Goal: Information Seeking & Learning: Check status

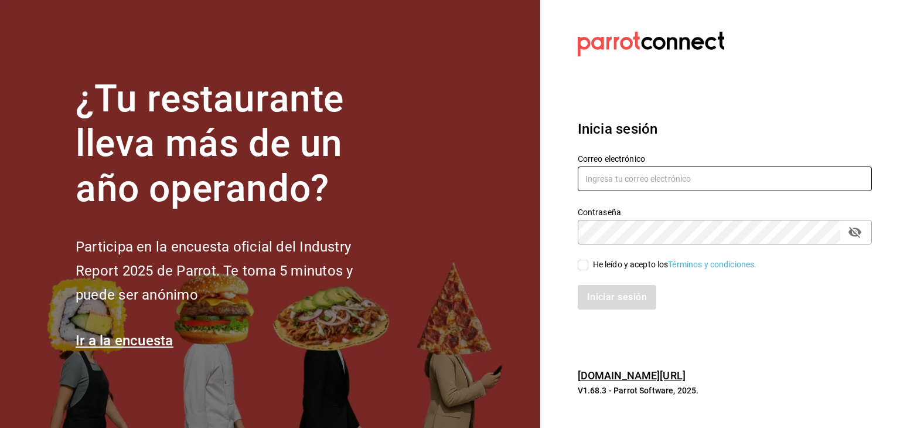
type input "[EMAIL_ADDRESS][DOMAIN_NAME]"
click at [583, 267] on input "He leído y acepto los Términos y condiciones." at bounding box center [583, 264] width 11 height 11
checkbox input "true"
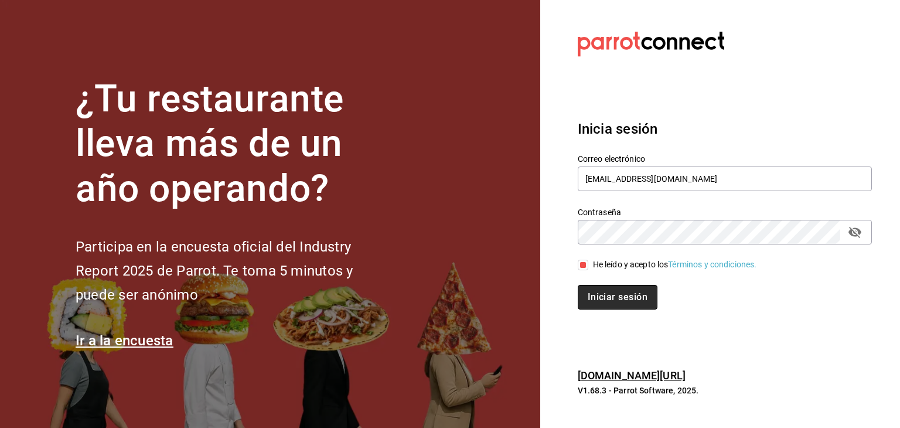
click at [604, 295] on button "Iniciar sesión" at bounding box center [618, 297] width 80 height 25
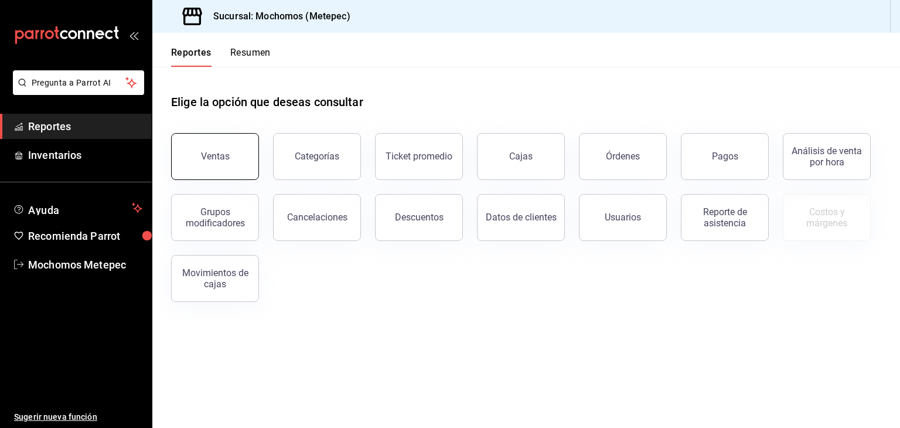
click at [231, 136] on button "Ventas" at bounding box center [215, 156] width 88 height 47
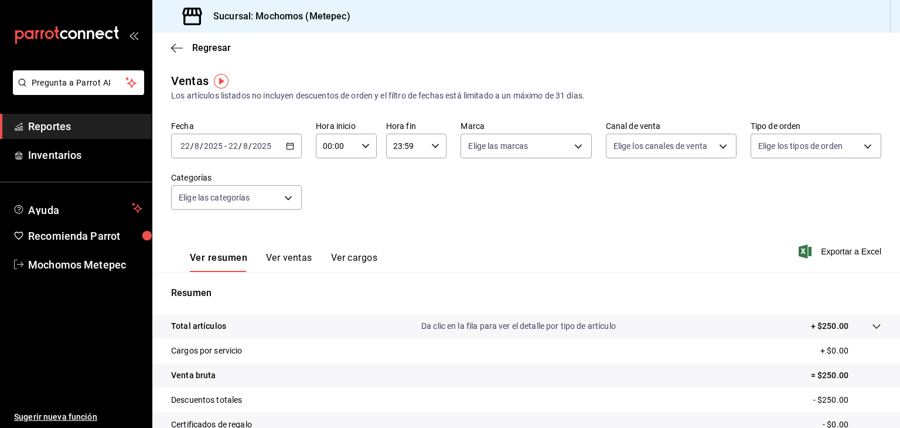
click at [288, 148] on icon "button" at bounding box center [290, 146] width 8 height 8
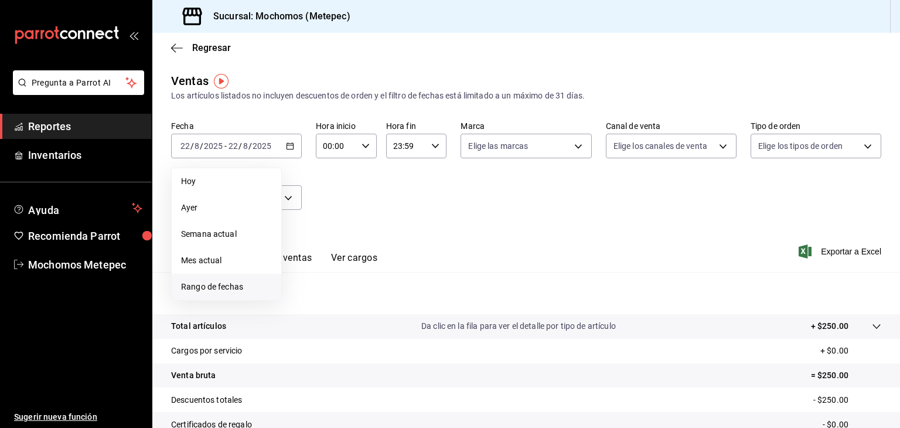
click at [204, 282] on span "Rango de fechas" at bounding box center [226, 287] width 91 height 12
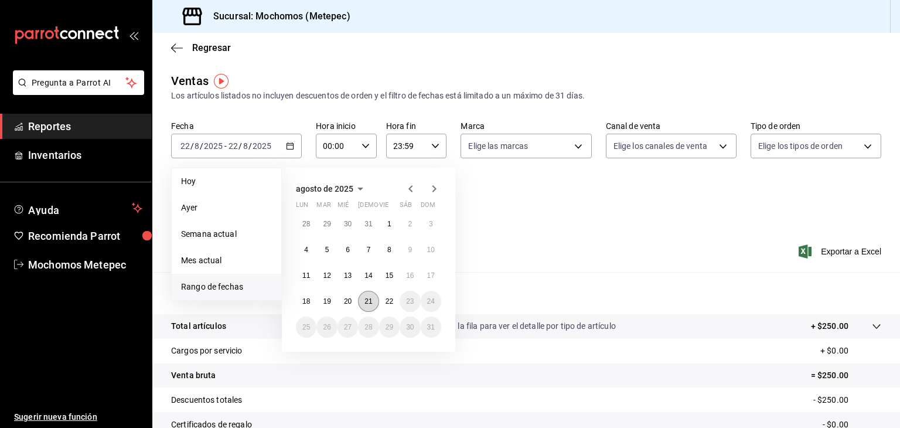
click at [371, 303] on abbr "21" at bounding box center [368, 301] width 8 height 8
click at [390, 302] on abbr "22" at bounding box center [389, 301] width 8 height 8
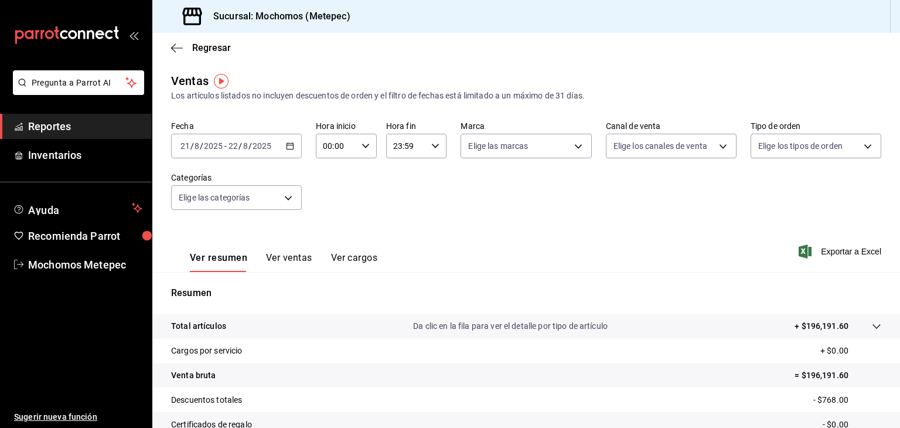
click at [362, 146] on \(Stroke\) "button" at bounding box center [365, 146] width 7 height 4
click at [333, 196] on span "05" at bounding box center [328, 194] width 11 height 9
type input "05:00"
click at [421, 165] on div at bounding box center [450, 214] width 900 height 428
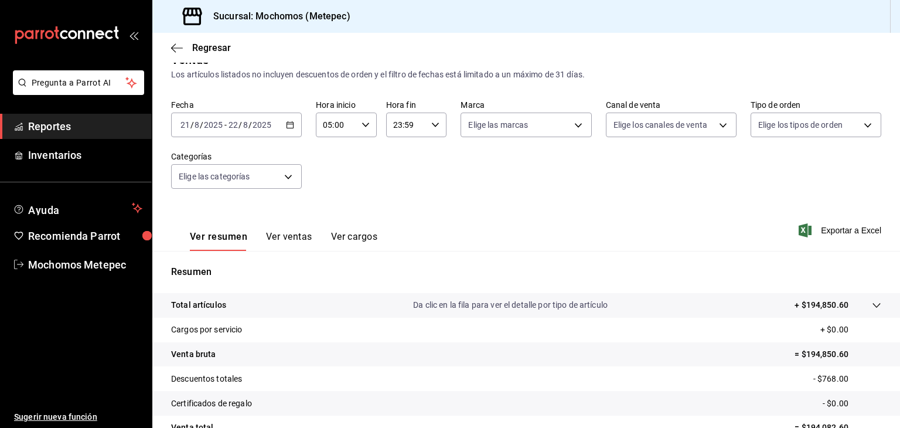
scroll to position [3, 0]
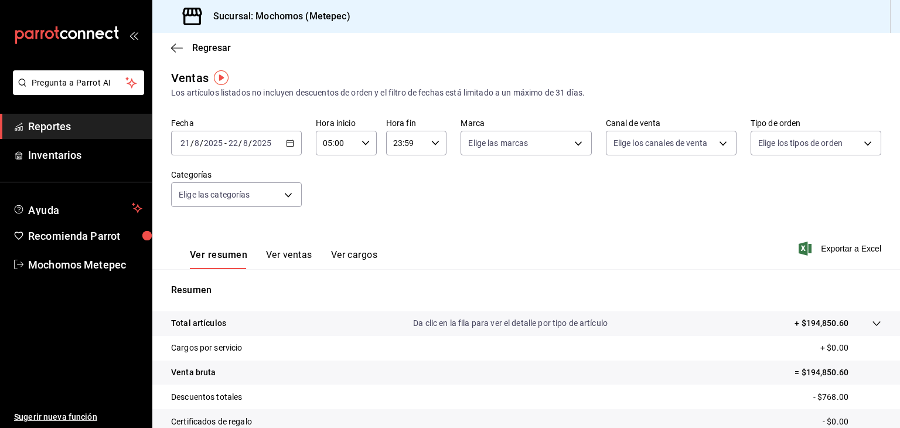
click at [284, 255] on button "Ver ventas" at bounding box center [289, 259] width 46 height 20
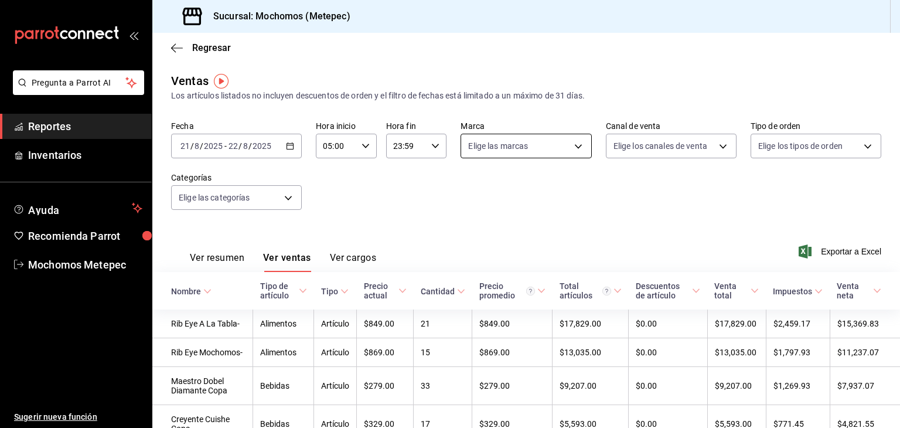
click at [545, 153] on body "Pregunta a Parrot AI Reportes Inventarios Ayuda Recomienda Parrot Mochomos Mete…" at bounding box center [450, 214] width 900 height 428
click at [470, 188] on input "checkbox" at bounding box center [470, 191] width 11 height 11
checkbox input "true"
type input "2365f74e-aa6b-4392-bdf2-72765591bddf"
checkbox input "true"
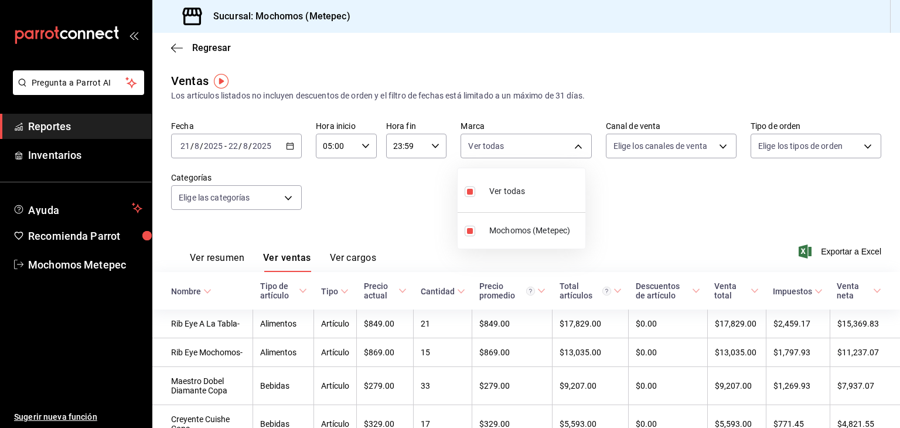
click at [470, 188] on ul "Ver todas Mochomos (Metepec)" at bounding box center [521, 208] width 128 height 80
click at [696, 140] on div at bounding box center [450, 214] width 900 height 428
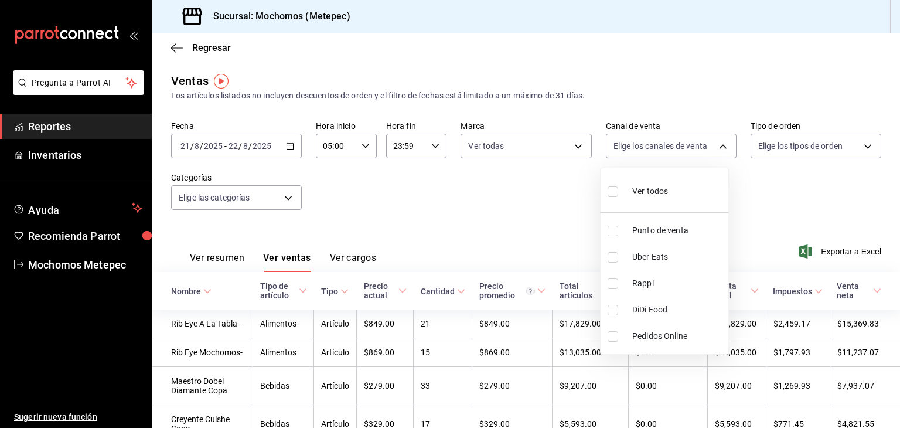
click at [696, 140] on body "Pregunta a Parrot AI Reportes Inventarios Ayuda Recomienda Parrot Mochomos Mete…" at bounding box center [450, 214] width 900 height 428
click at [614, 190] on input "checkbox" at bounding box center [612, 191] width 11 height 11
checkbox input "true"
type input "PARROT,UBER_EATS,RAPPI,DIDI_FOOD,ONLINE"
checkbox input "true"
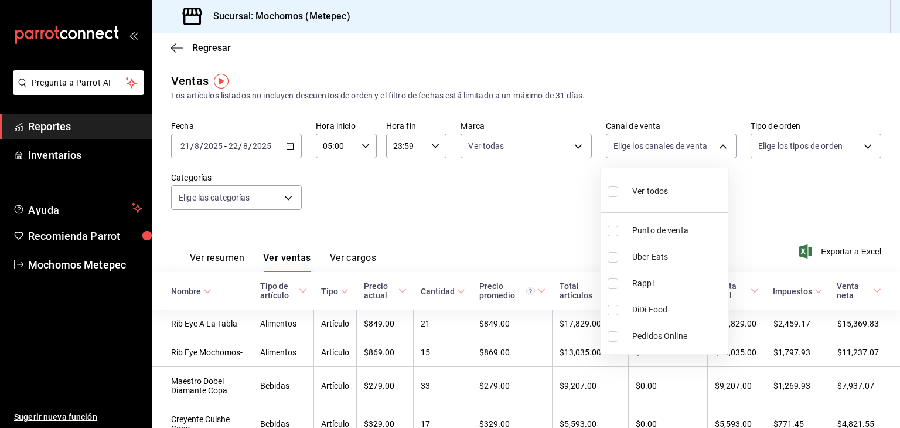
checkbox input "true"
click at [853, 146] on div at bounding box center [450, 214] width 900 height 428
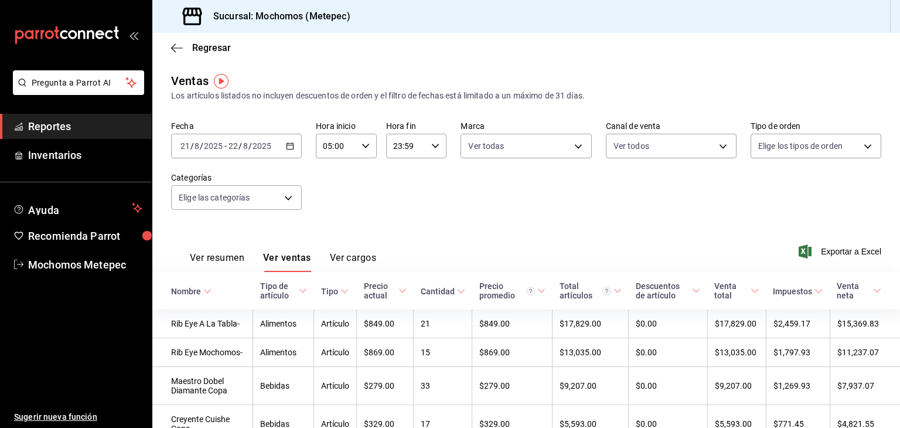
click at [853, 146] on body "Pregunta a Parrot AI Reportes Inventarios Ayuda Recomienda Parrot Mochomos Mete…" at bounding box center [450, 214] width 900 height 428
click at [757, 189] on input "checkbox" at bounding box center [756, 191] width 11 height 11
checkbox input "true"
type input "3a236ed8-2e24-47ca-8e59-ead494492482,da8509e8-5fca-4f62-958e-973104937870,EXTER…"
checkbox input "true"
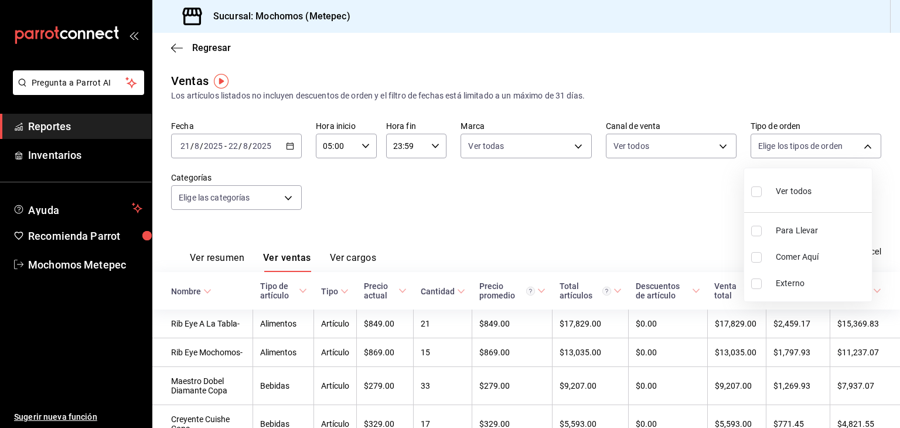
checkbox input "true"
click at [270, 194] on div at bounding box center [450, 214] width 900 height 428
click at [270, 194] on body "Pregunta a Parrot AI Reportes Inventarios Ayuda Recomienda Parrot Mochomos Mete…" at bounding box center [450, 214] width 900 height 428
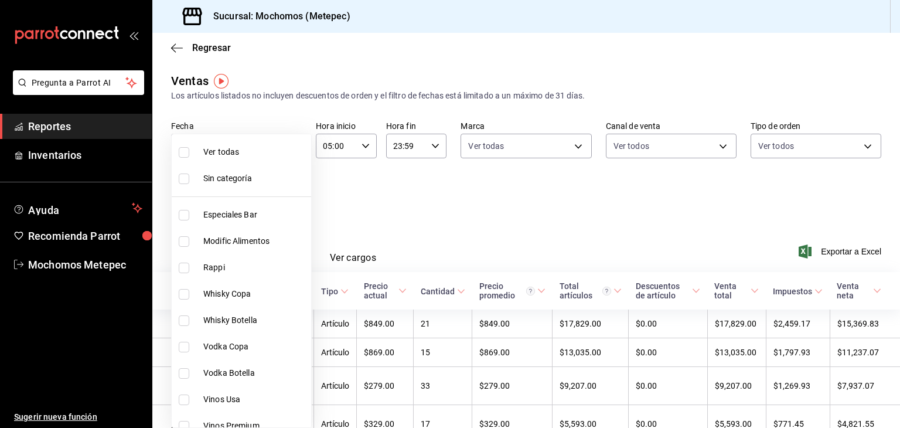
click at [180, 152] on input "checkbox" at bounding box center [184, 152] width 11 height 11
checkbox input "true"
type input "c9cbc288-c827-488d-81f5-370afefb1912,46081463-7037-4dd2-a9ab-e56ff6a8fa7c,bf958…"
checkbox input "true"
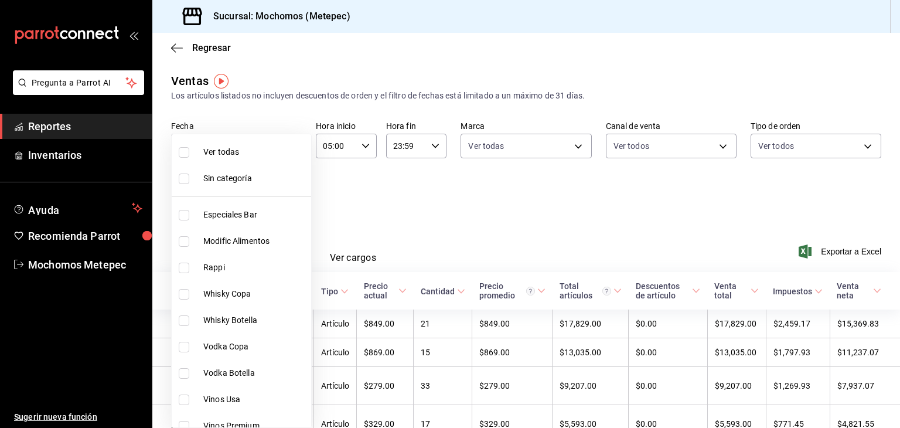
checkbox input "true"
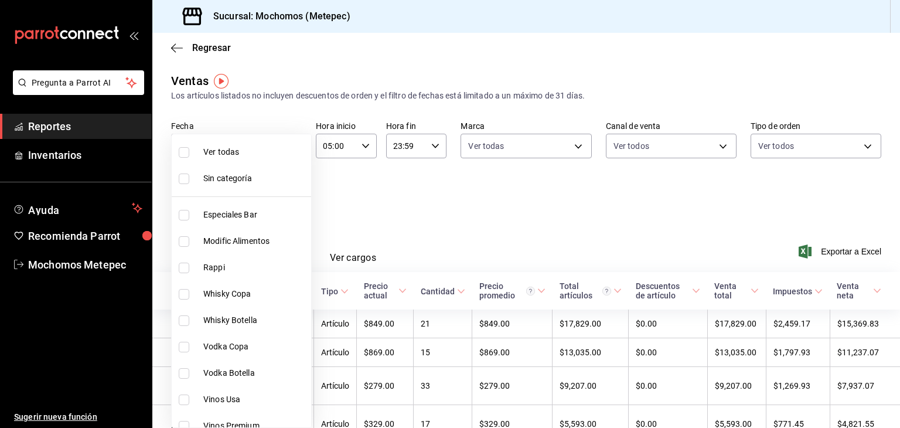
checkbox input "true"
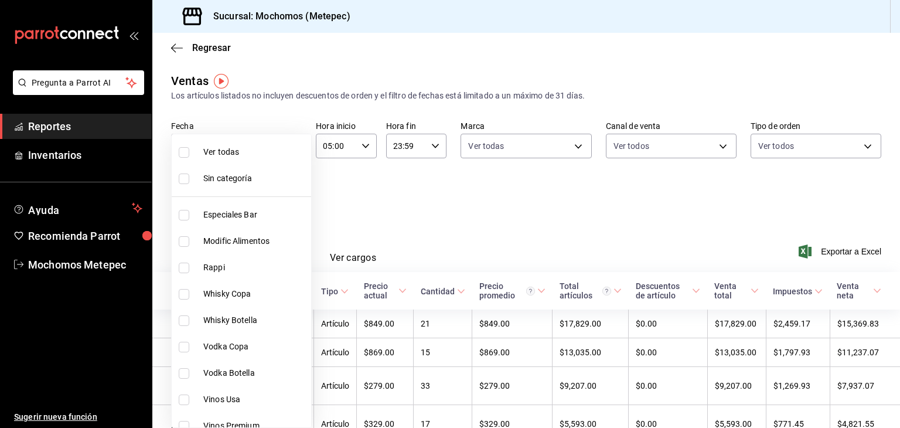
checkbox input "true"
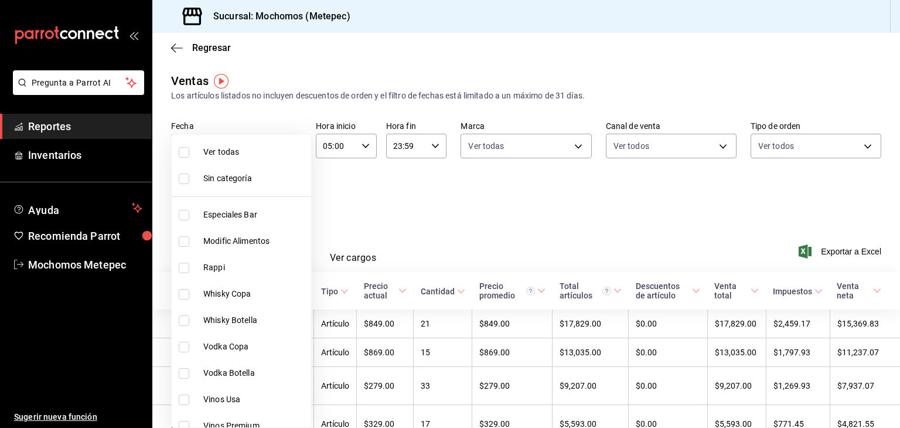
checkbox input "true"
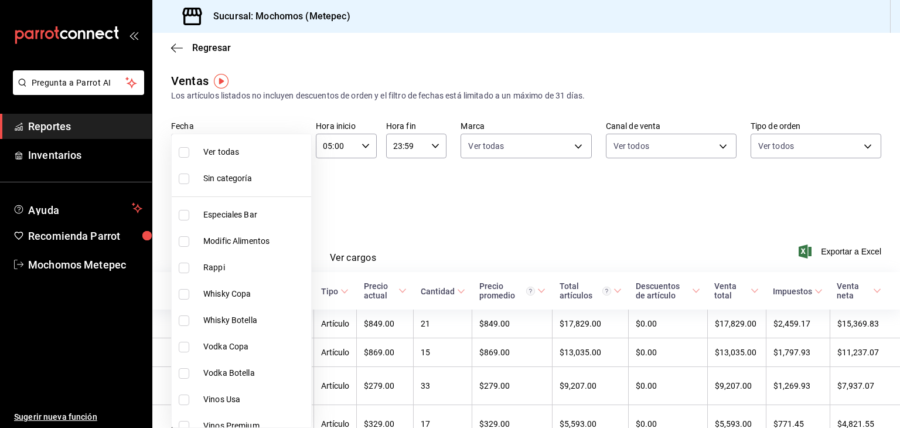
checkbox input "true"
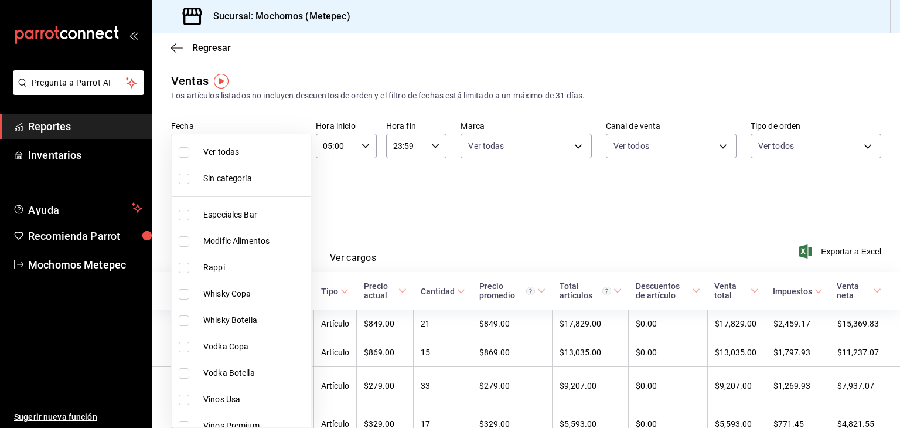
checkbox input "true"
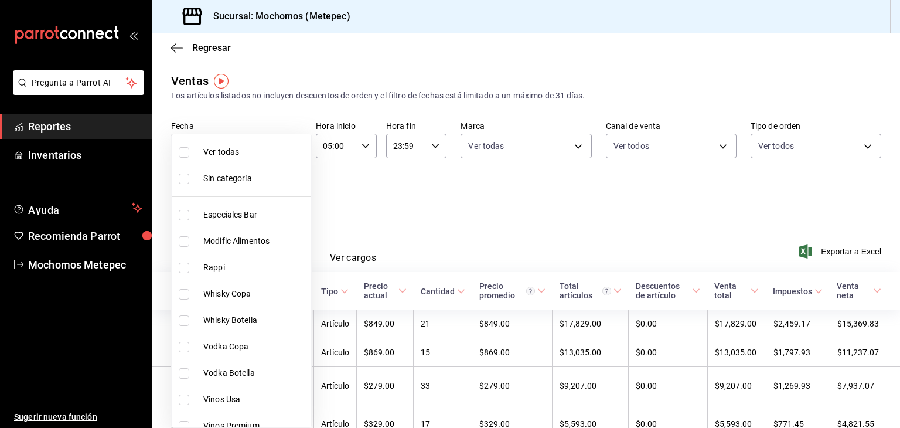
checkbox input "true"
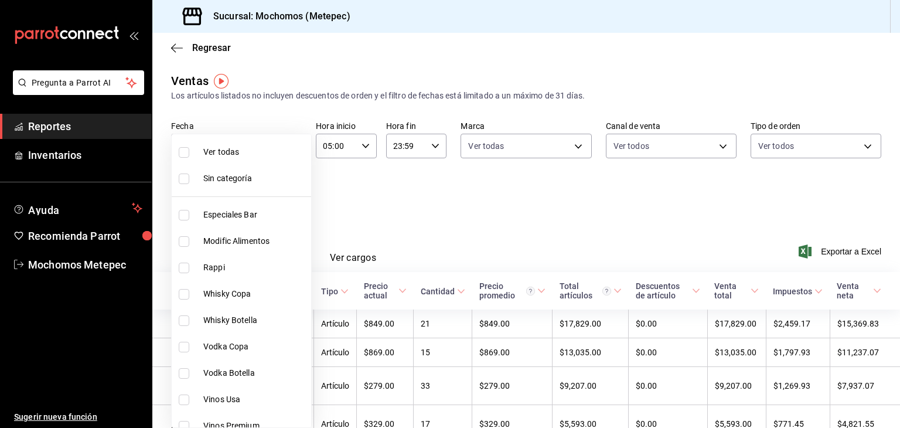
checkbox input "true"
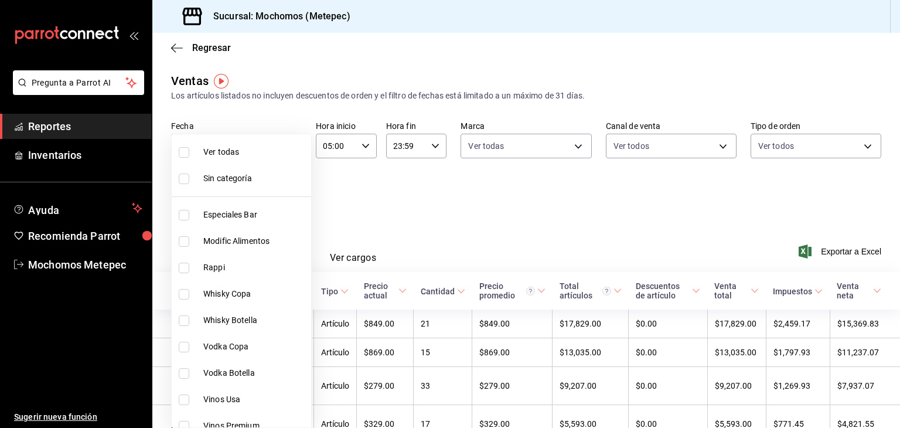
checkbox input "true"
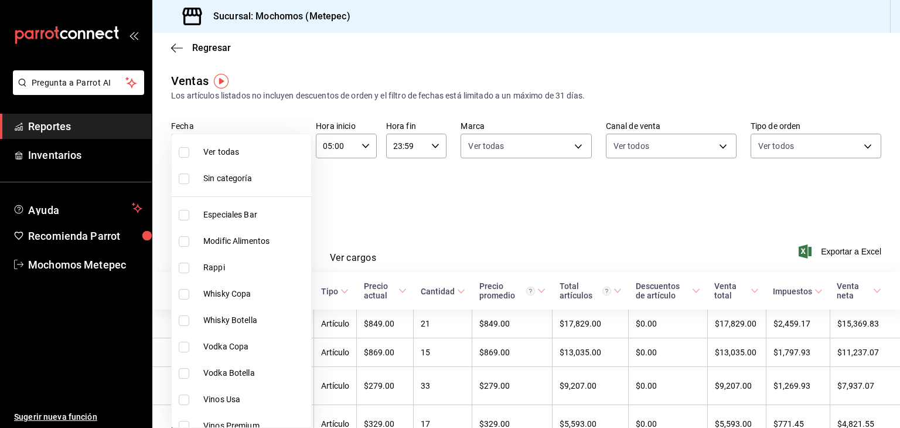
checkbox input "true"
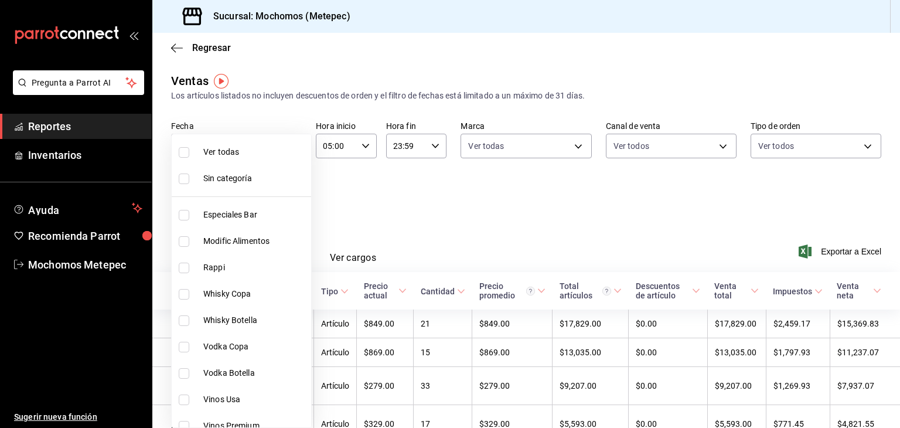
checkbox input "true"
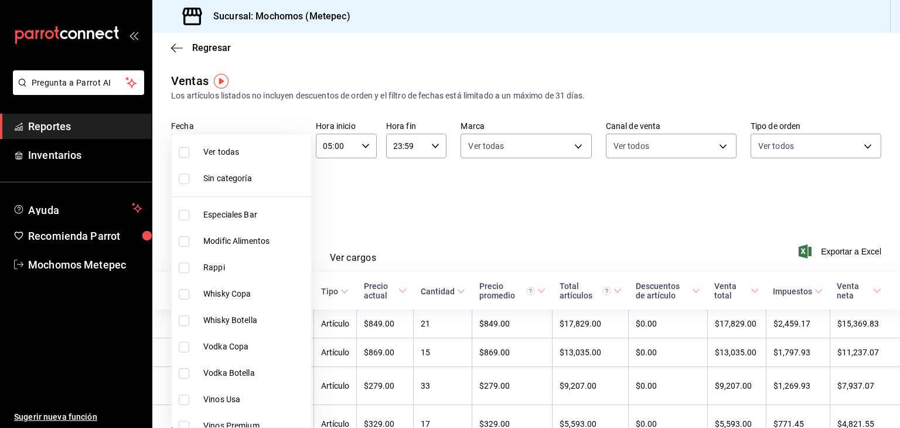
checkbox input "true"
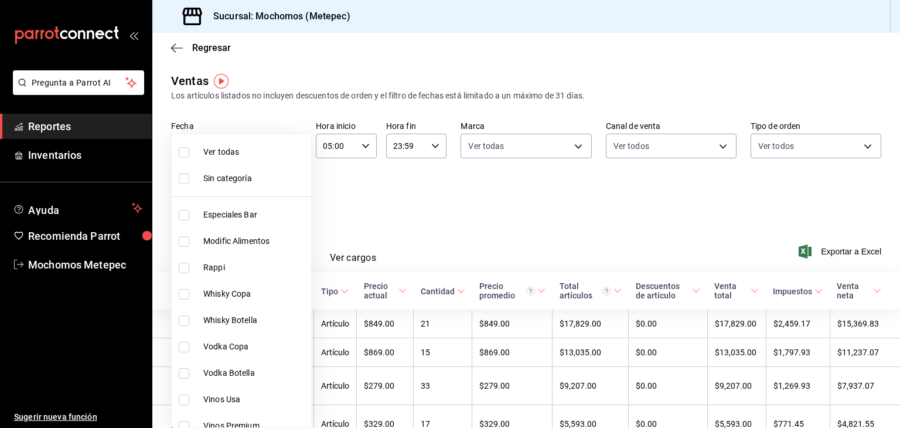
checkbox input "true"
click at [409, 189] on div at bounding box center [450, 214] width 900 height 428
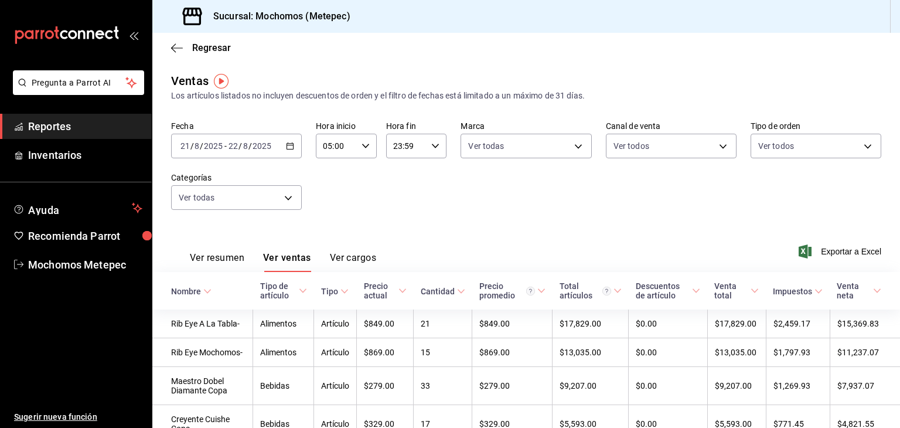
click at [346, 261] on button "Ver cargos" at bounding box center [353, 262] width 47 height 20
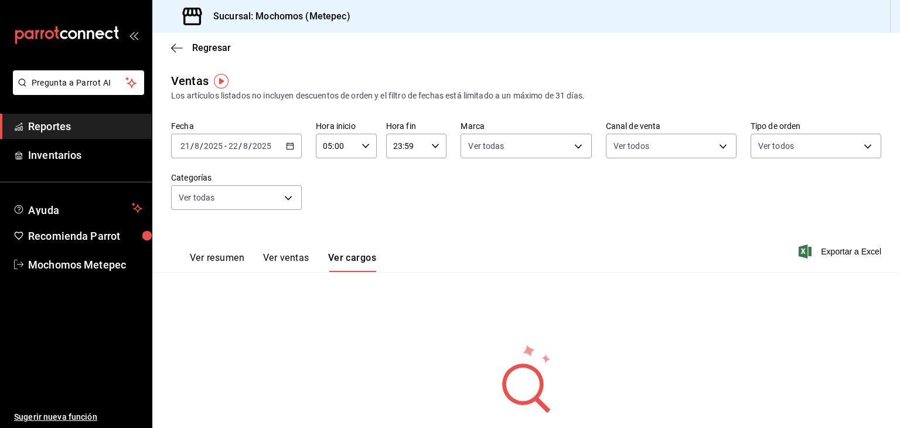
click at [299, 262] on button "Ver ventas" at bounding box center [286, 262] width 46 height 20
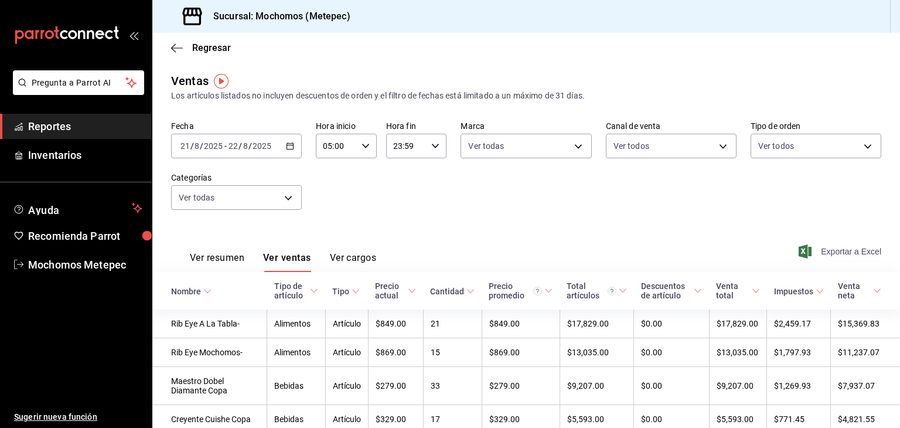
click at [822, 251] on span "Exportar a Excel" at bounding box center [841, 251] width 80 height 14
click at [62, 131] on span "Reportes" at bounding box center [85, 126] width 114 height 16
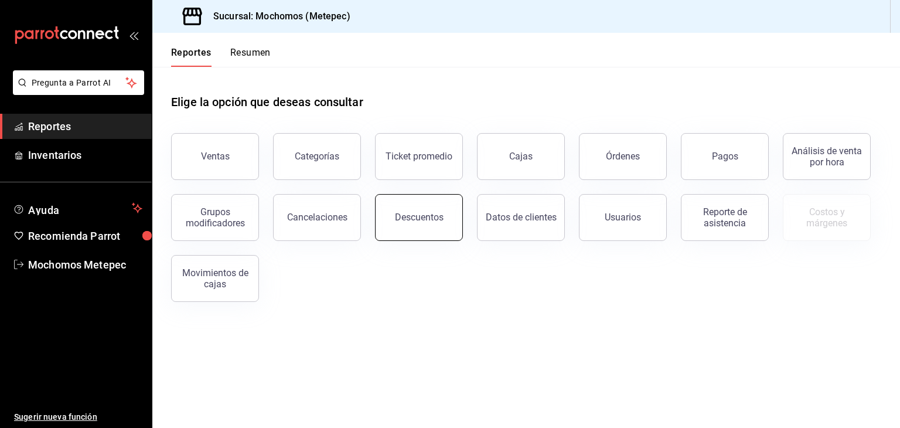
click at [429, 204] on button "Descuentos" at bounding box center [419, 217] width 88 height 47
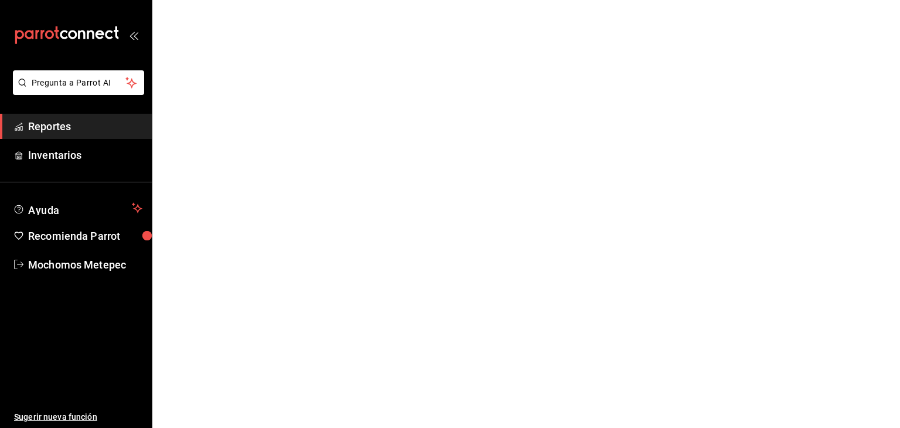
click at [429, 0] on html "Pregunta a Parrot AI Reportes Inventarios Ayuda Recomienda Parrot Mochomos Mete…" at bounding box center [450, 0] width 900 height 0
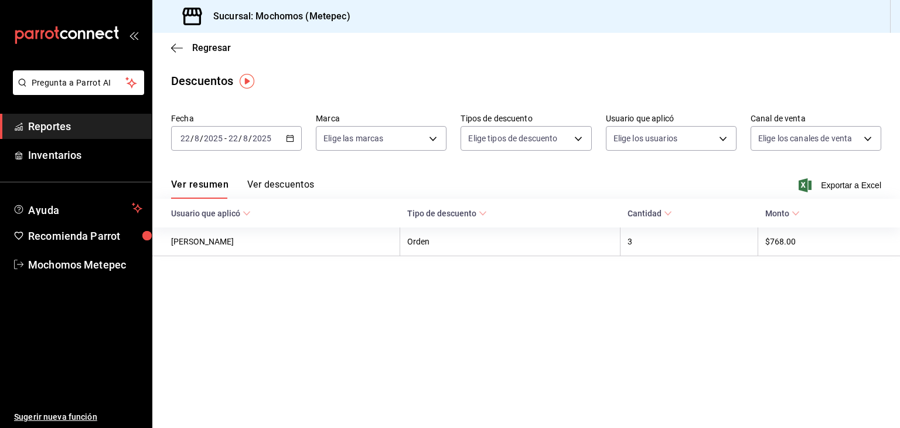
click at [226, 146] on div "[DATE] [DATE] - [DATE] [DATE]" at bounding box center [236, 138] width 131 height 25
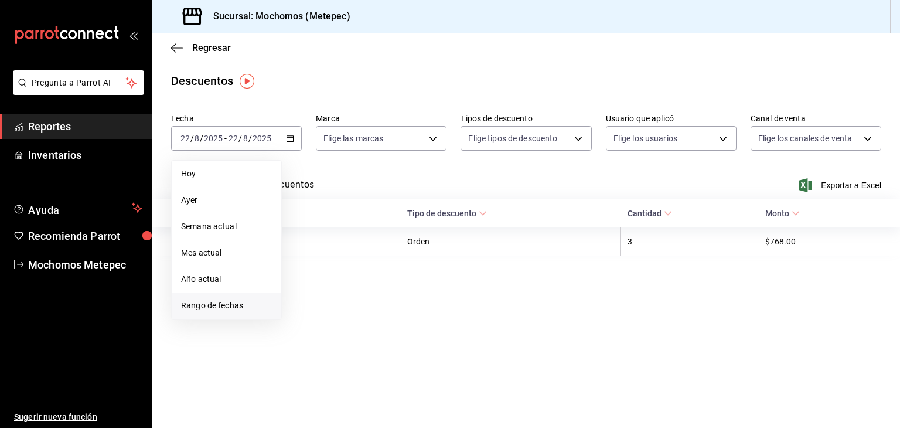
click at [197, 303] on span "Rango de fechas" at bounding box center [226, 305] width 91 height 12
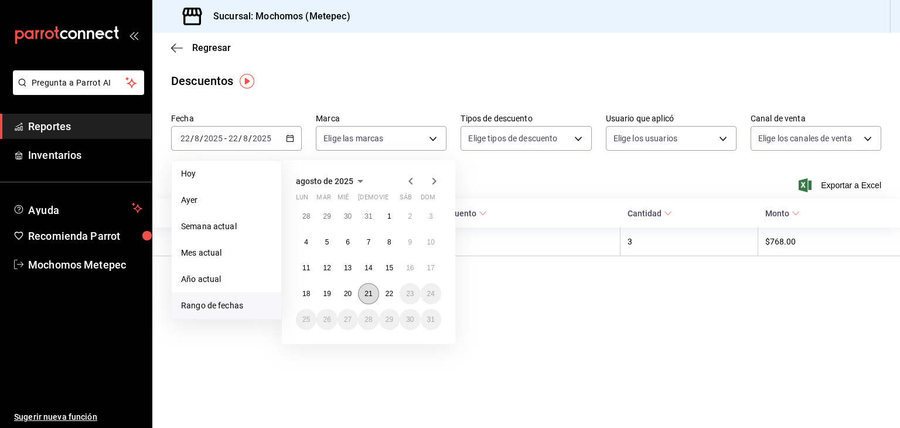
click at [364, 291] on abbr "21" at bounding box center [368, 293] width 8 height 8
click at [386, 294] on abbr "22" at bounding box center [389, 293] width 8 height 8
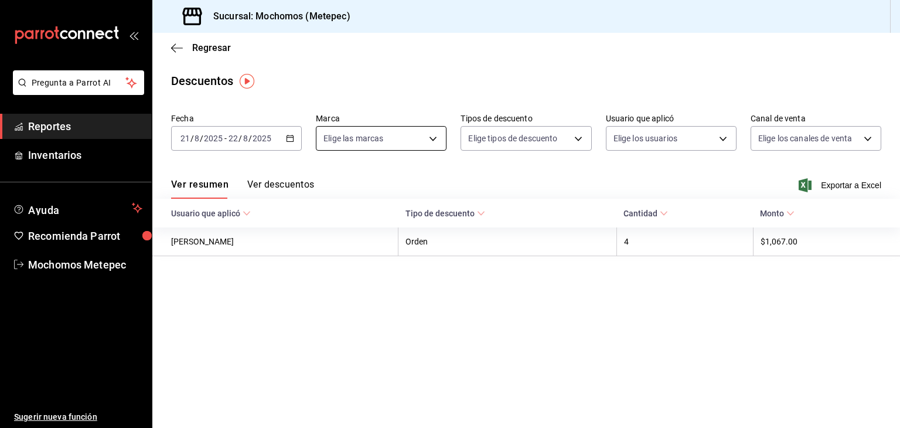
click at [435, 142] on body "Pregunta a Parrot AI Reportes Inventarios Ayuda Recomienda Parrot Mochomos Mete…" at bounding box center [450, 214] width 900 height 428
click at [374, 190] on div "Ver todas" at bounding box center [353, 182] width 60 height 25
type input "2365f74e-aa6b-4392-bdf2-72765591bddf"
checkbox input "true"
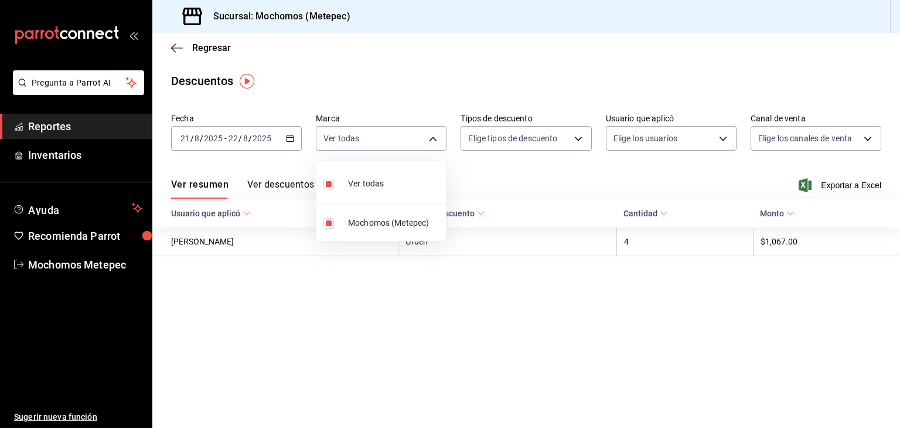
click at [541, 145] on div at bounding box center [450, 214] width 900 height 428
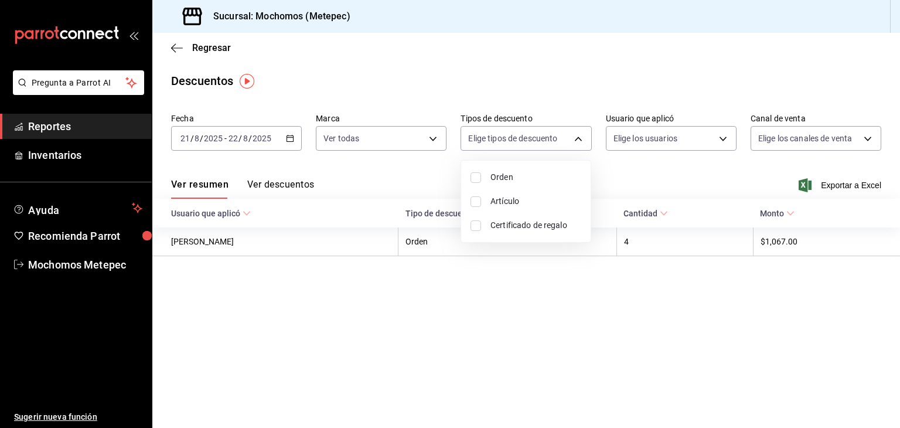
click at [541, 145] on body "Pregunta a Parrot AI Reportes Inventarios Ayuda Recomienda Parrot Mochomos Mete…" at bounding box center [450, 214] width 900 height 428
click at [480, 179] on input "checkbox" at bounding box center [475, 177] width 11 height 11
checkbox input "true"
type input "ORDER"
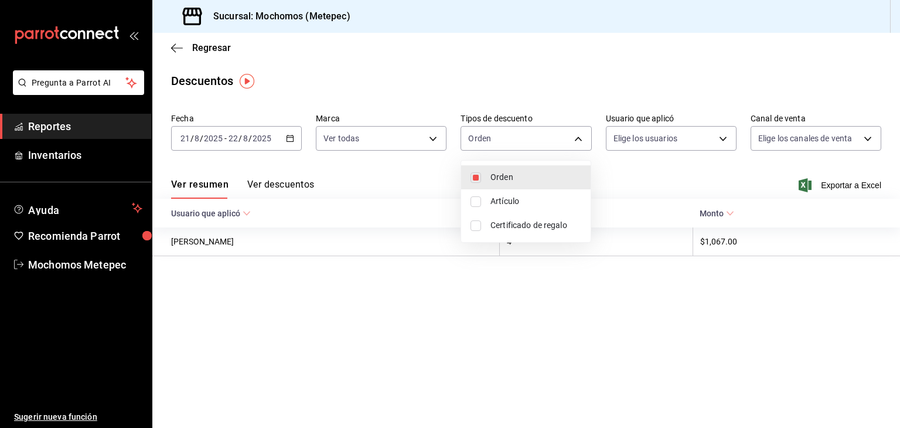
click at [638, 134] on div at bounding box center [450, 214] width 900 height 428
click at [638, 134] on body "Pregunta a Parrot AI Reportes Inventarios Ayuda Recomienda Parrot Mochomos Mete…" at bounding box center [450, 214] width 900 height 428
click at [638, 134] on div at bounding box center [450, 214] width 900 height 428
click at [638, 134] on body "Pregunta a Parrot AI Reportes Inventarios Ayuda Recomienda Parrot Mochomos Mete…" at bounding box center [450, 214] width 900 height 428
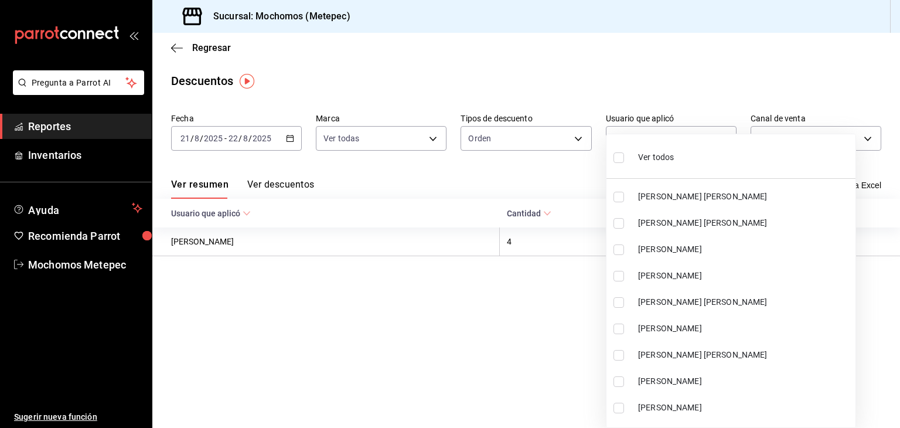
click at [620, 158] on input "checkbox" at bounding box center [618, 157] width 11 height 11
checkbox input "true"
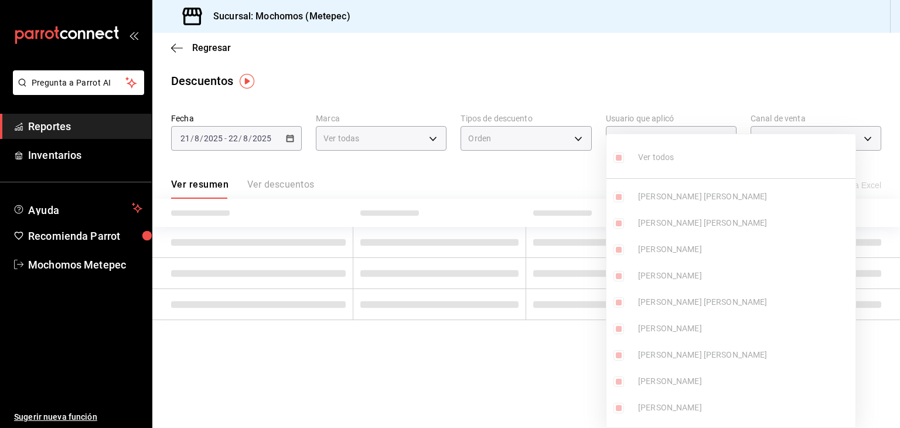
type input "37a39015-1345-4b93-b700-3c647a6c5332,6b4342d5-1a70-4bcb-8c56-ac07fe99d7bb,0d0be…"
checkbox input "true"
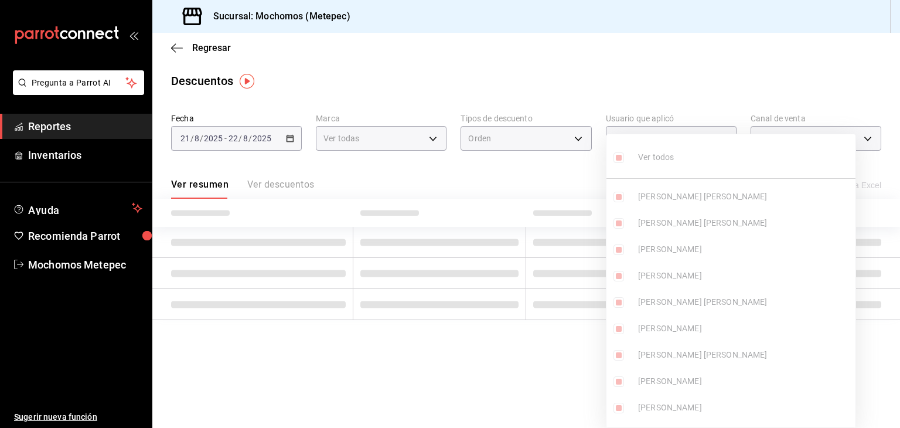
checkbox input "true"
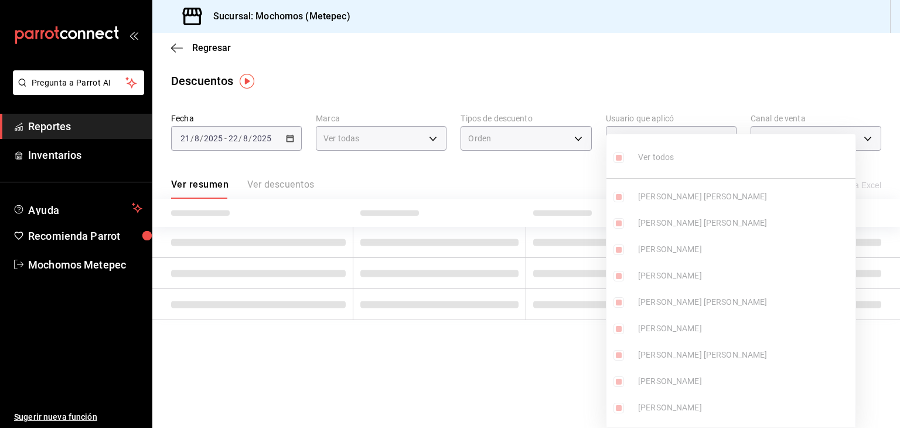
checkbox input "true"
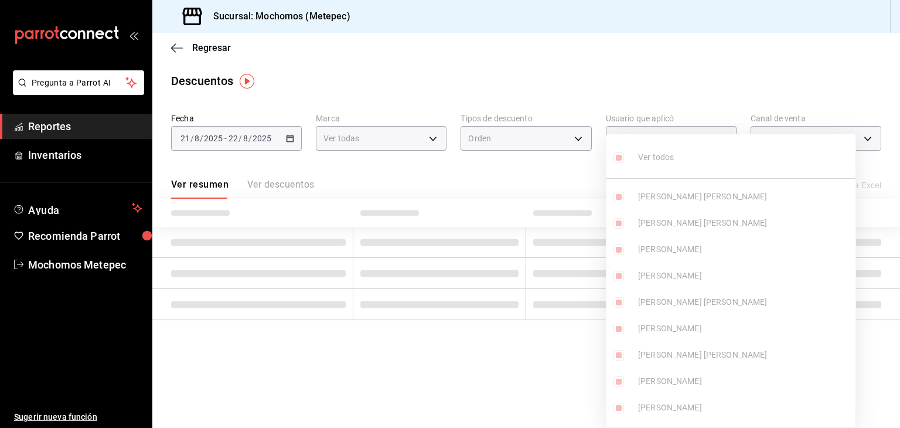
checkbox input "true"
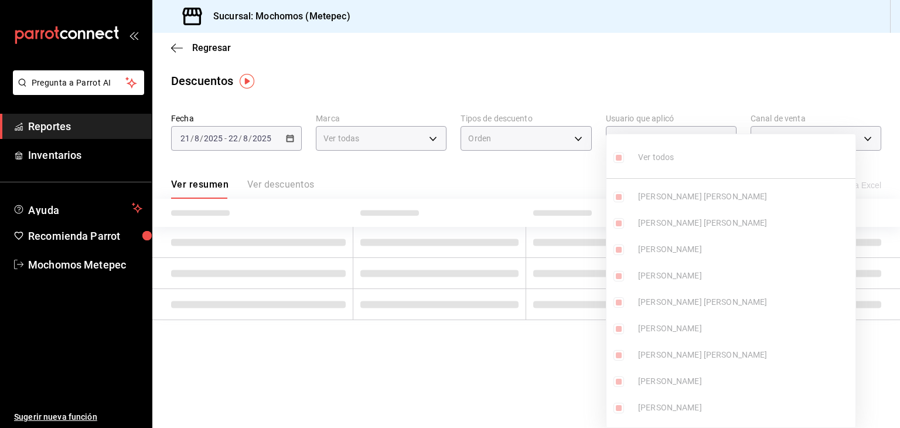
checkbox input "true"
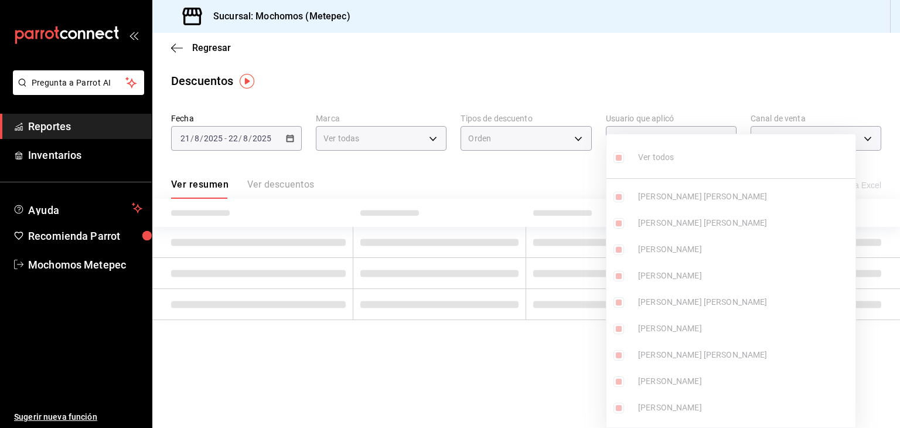
checkbox input "true"
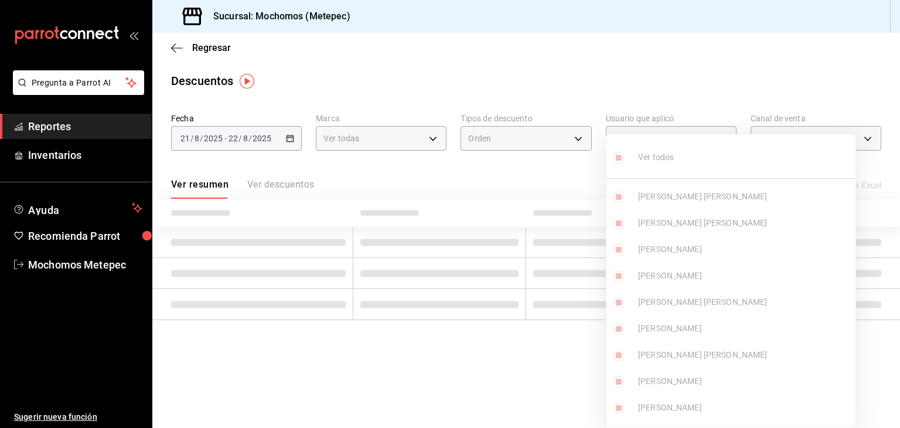
checkbox input "true"
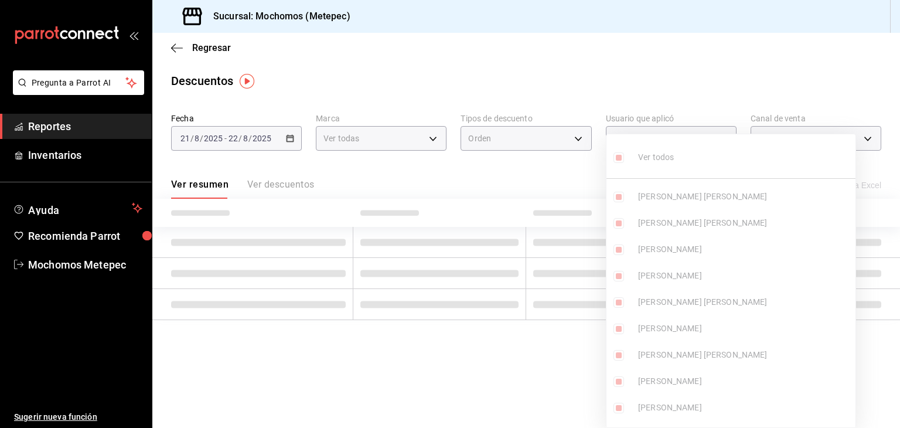
checkbox input "true"
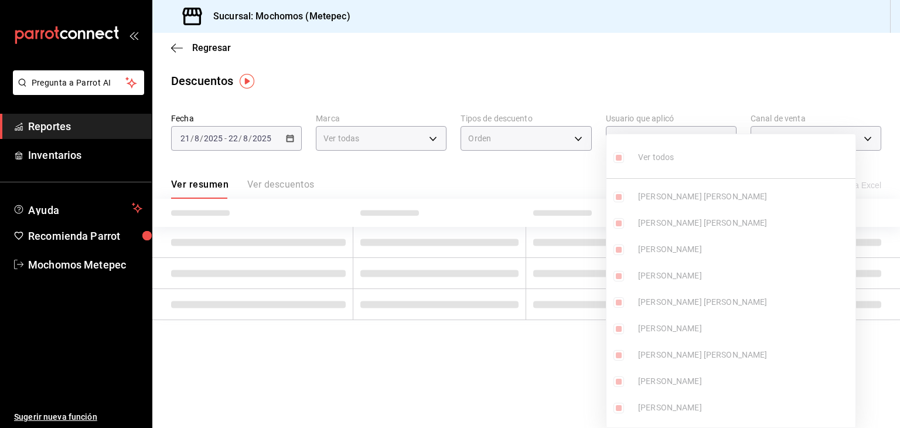
checkbox input "true"
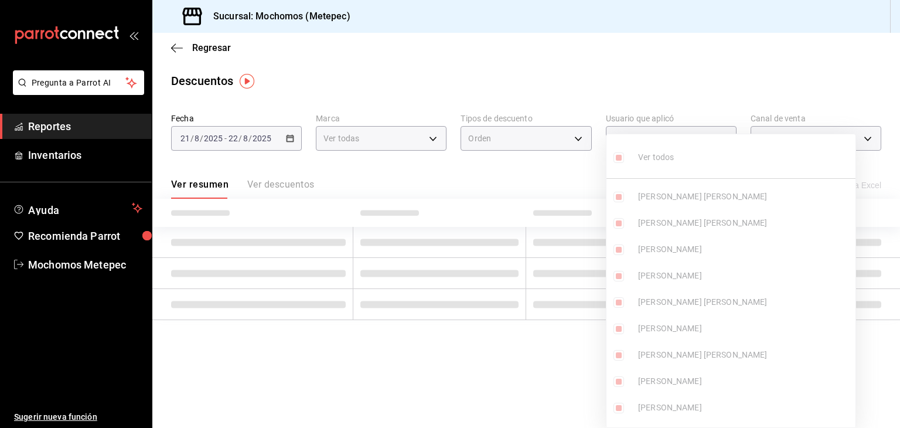
checkbox input "true"
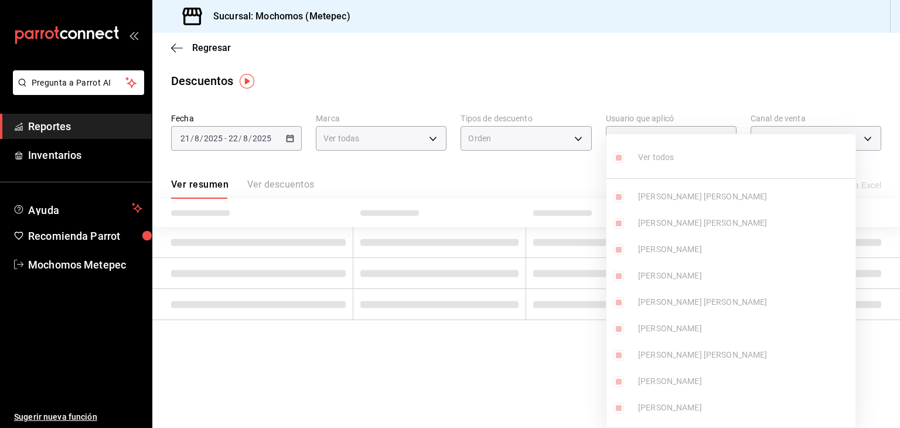
checkbox input "true"
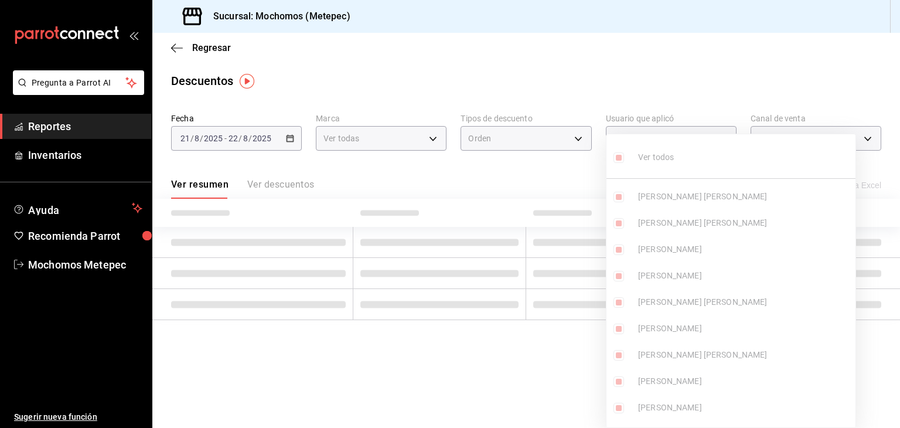
checkbox input "true"
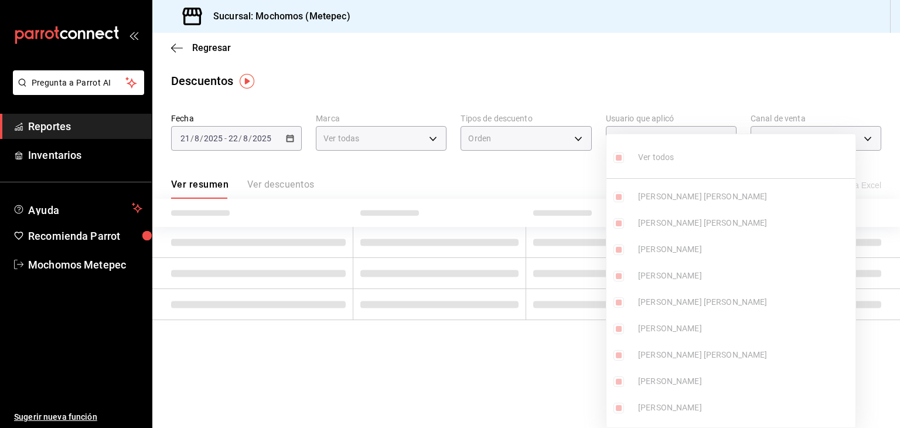
checkbox input "true"
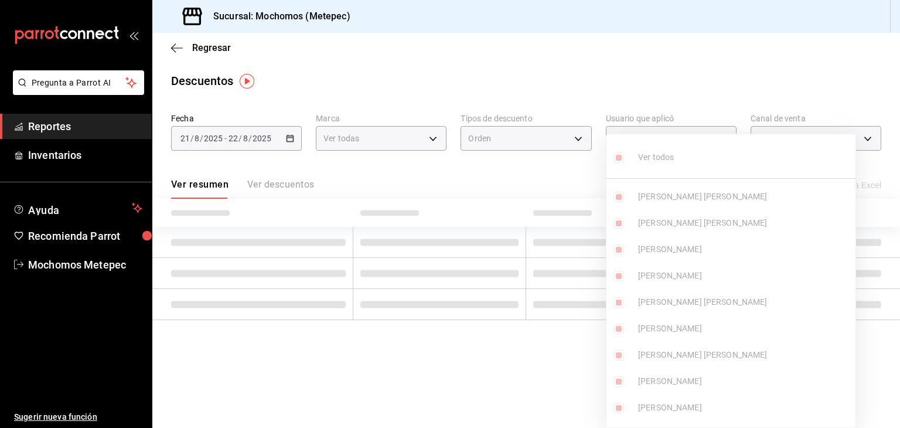
checkbox input "true"
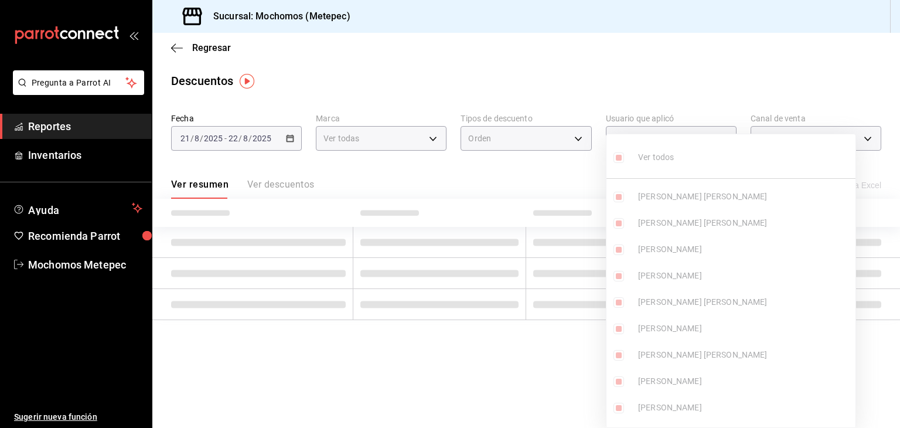
checkbox input "true"
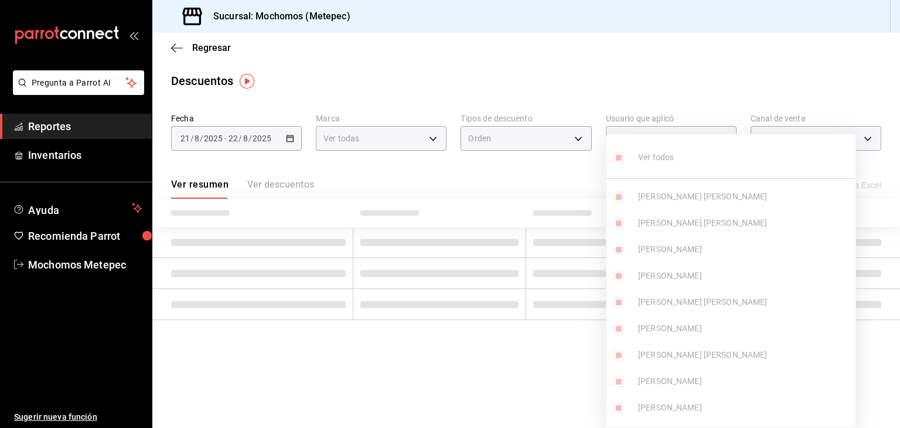
checkbox input "true"
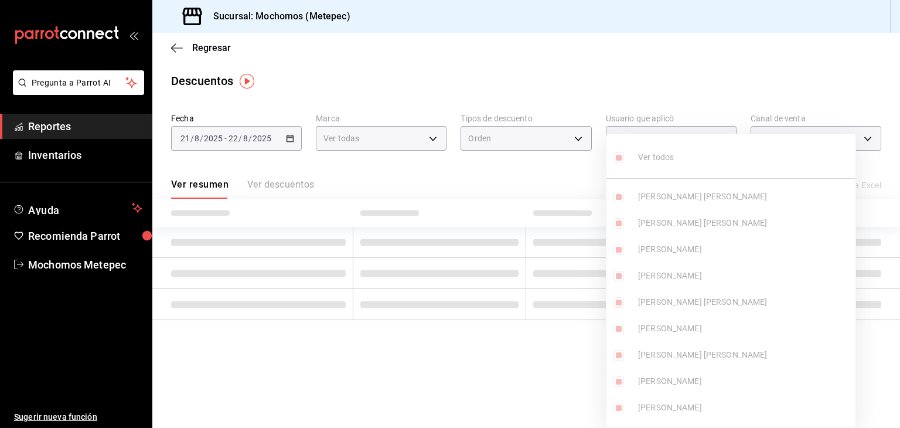
checkbox input "true"
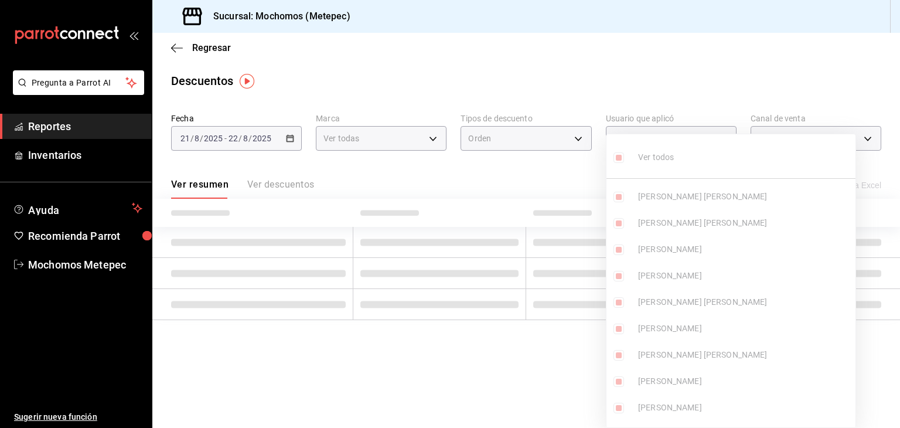
checkbox input "true"
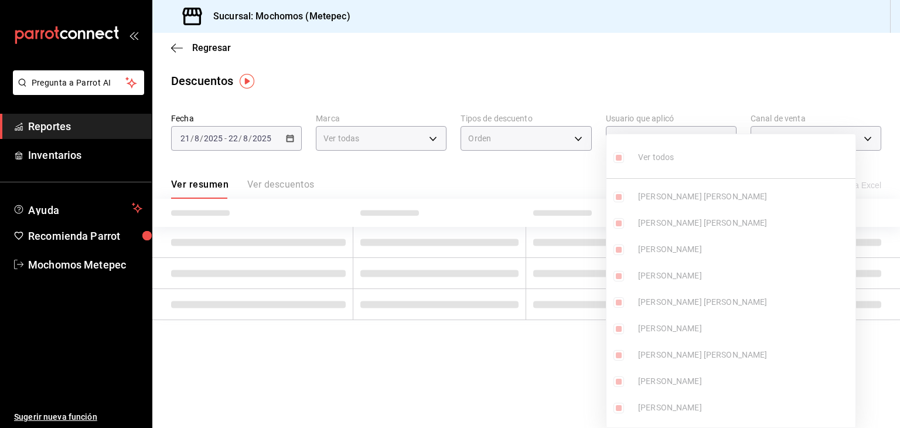
checkbox input "true"
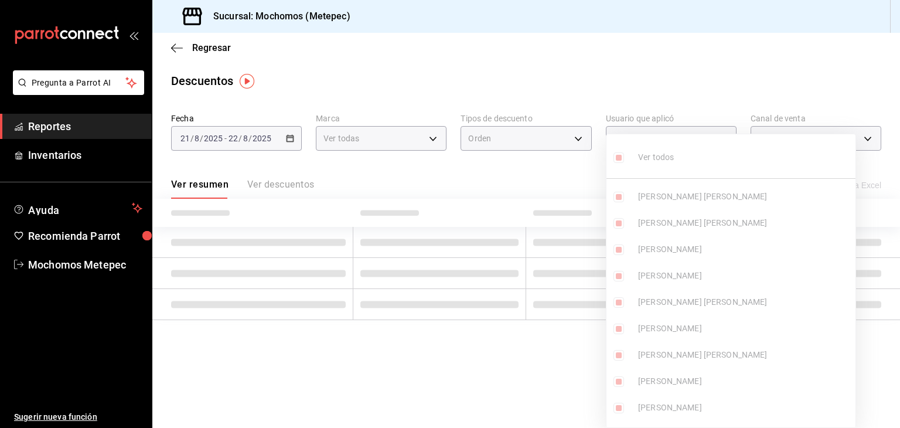
checkbox input "true"
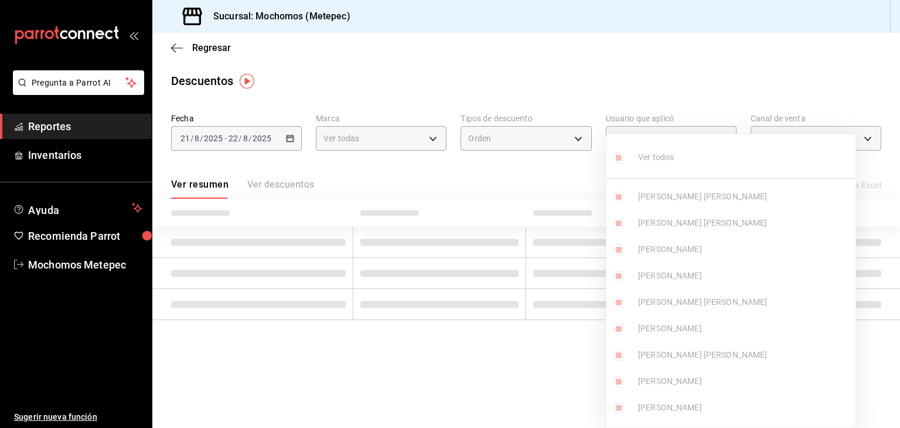
checkbox input "true"
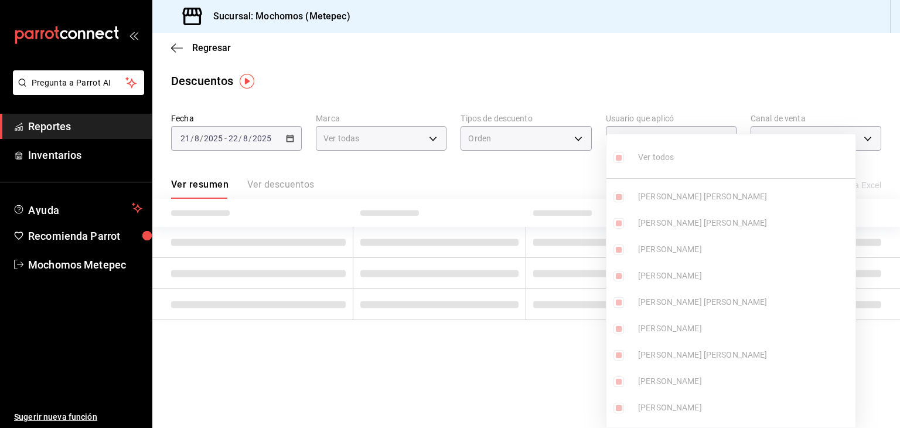
checkbox input "true"
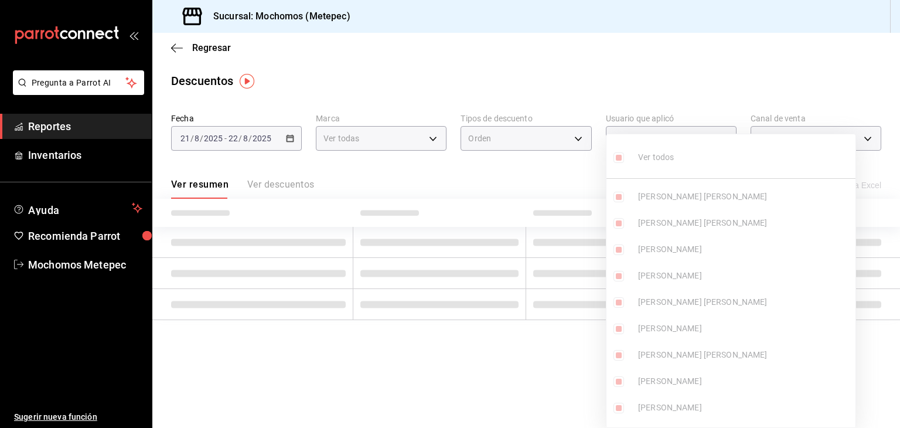
checkbox input "true"
click at [860, 131] on div at bounding box center [450, 214] width 900 height 428
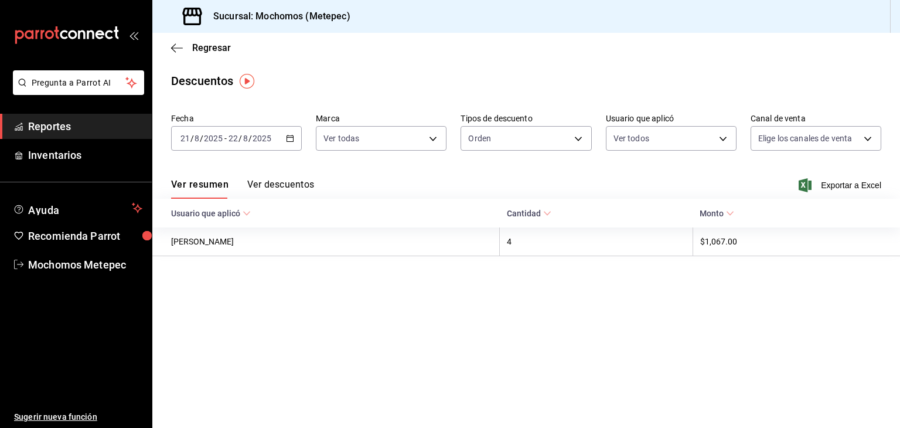
click at [860, 131] on div at bounding box center [450, 214] width 900 height 428
click at [856, 142] on body "Pregunta a Parrot AI Reportes Inventarios Ayuda Recomienda Parrot Mochomos Mete…" at bounding box center [450, 214] width 900 height 428
click at [761, 183] on input "checkbox" at bounding box center [763, 184] width 11 height 11
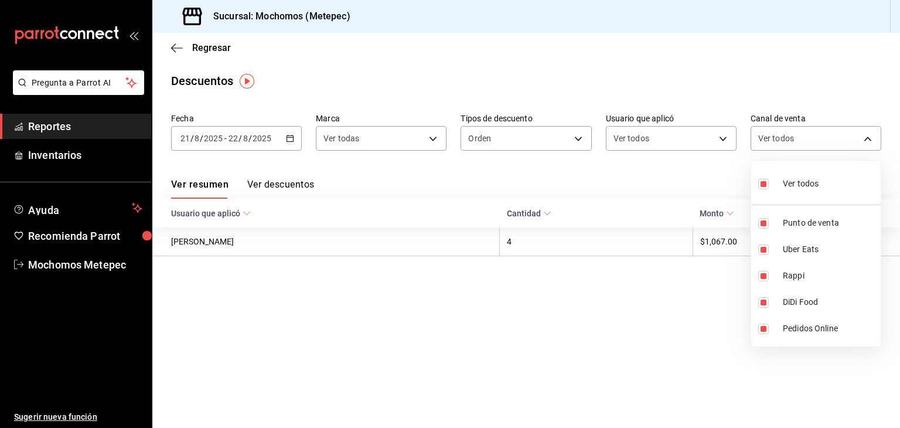
click at [626, 197] on div at bounding box center [450, 214] width 900 height 428
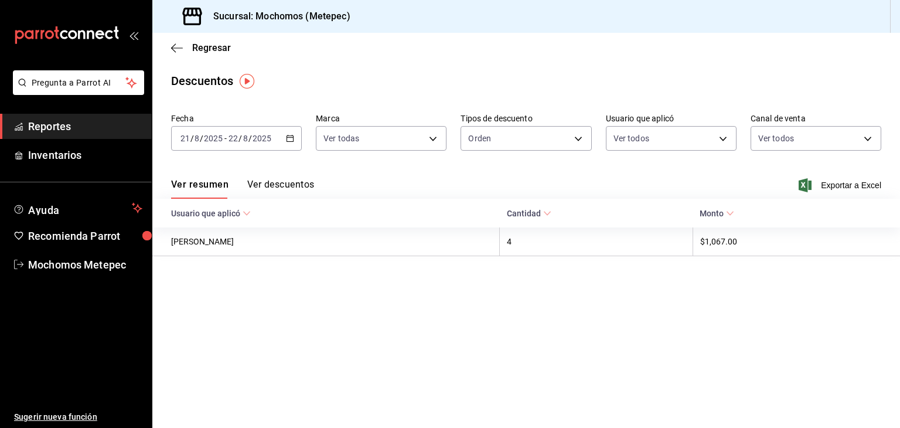
click at [289, 179] on button "Ver descuentos" at bounding box center [280, 189] width 67 height 20
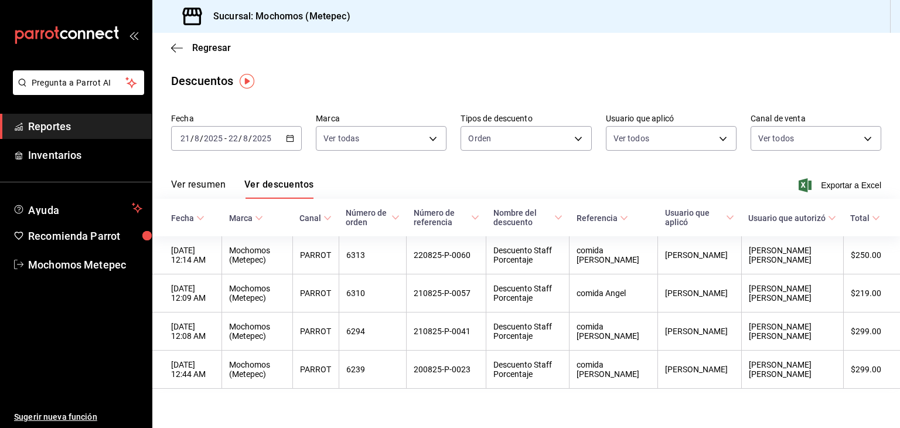
click at [73, 127] on span "Reportes" at bounding box center [85, 126] width 114 height 16
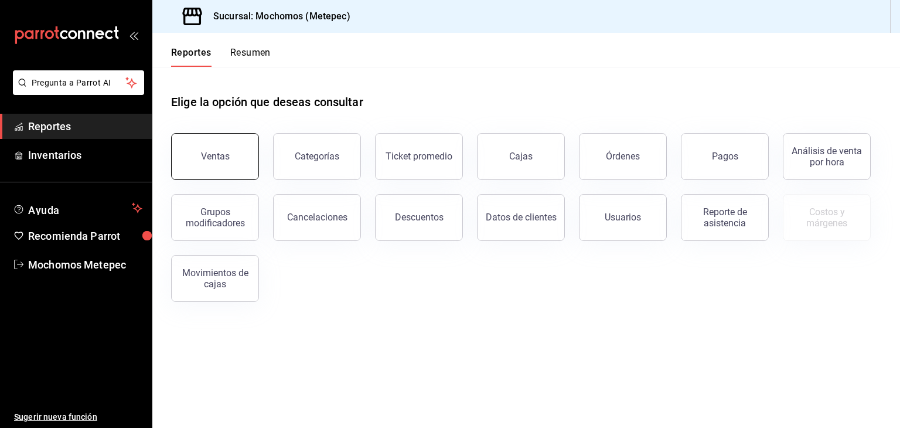
click at [192, 153] on button "Ventas" at bounding box center [215, 156] width 88 height 47
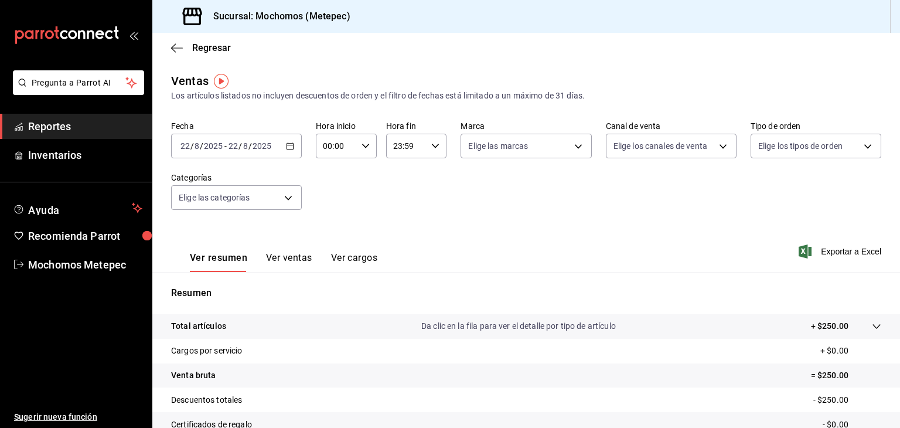
click at [287, 151] on div "[DATE] [DATE] - [DATE] [DATE]" at bounding box center [236, 146] width 131 height 25
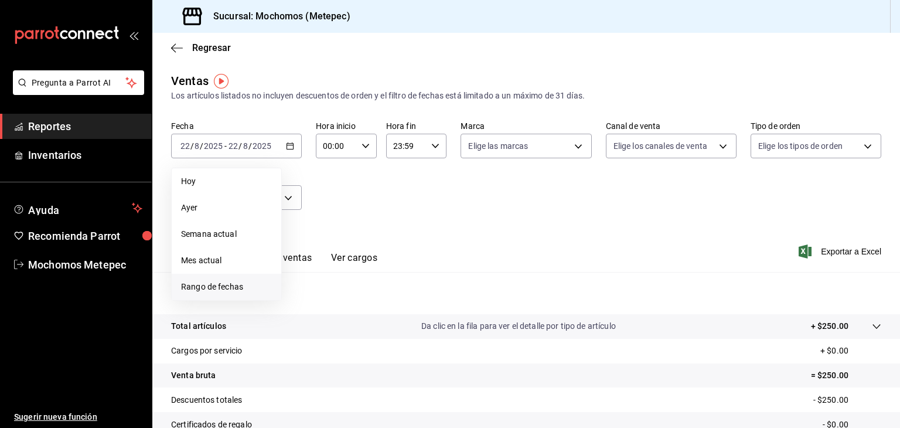
click at [227, 284] on span "Rango de fechas" at bounding box center [226, 287] width 91 height 12
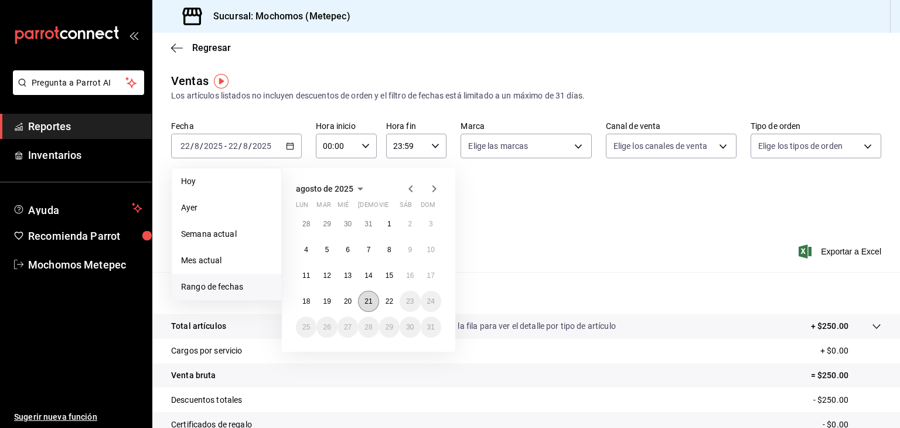
click at [366, 303] on abbr "21" at bounding box center [368, 301] width 8 height 8
click at [384, 303] on button "22" at bounding box center [389, 301] width 21 height 21
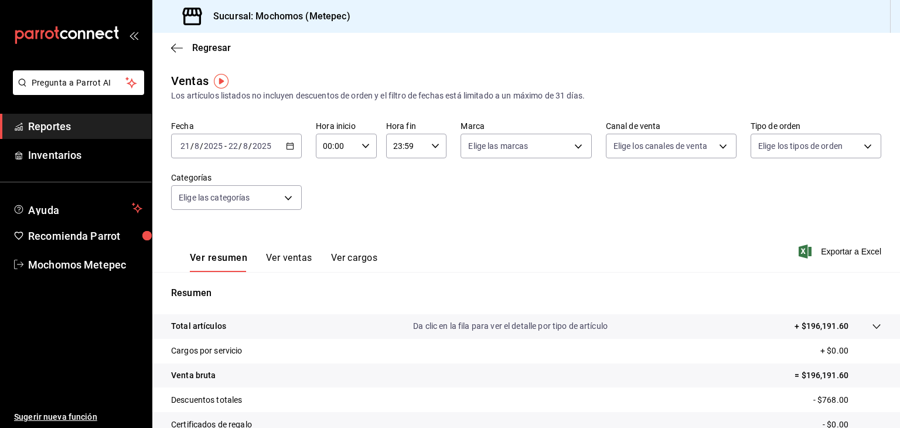
click at [355, 142] on div "00:00 Hora inicio" at bounding box center [346, 146] width 61 height 25
click at [327, 209] on span "05" at bounding box center [328, 208] width 11 height 9
click at [422, 146] on div at bounding box center [450, 214] width 900 height 428
click at [422, 146] on input "23:59" at bounding box center [406, 145] width 41 height 23
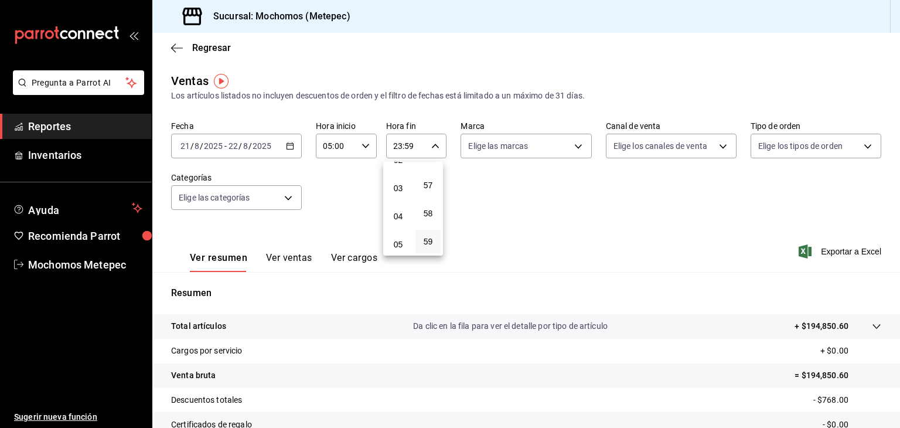
scroll to position [73, 0]
click at [397, 220] on span "04" at bounding box center [397, 215] width 11 height 9
click at [428, 177] on span "00" at bounding box center [427, 175] width 11 height 9
click at [537, 144] on div at bounding box center [450, 214] width 900 height 428
click at [537, 144] on body "Pregunta a Parrot AI Reportes Inventarios Ayuda Recomienda Parrot Mochomos Mete…" at bounding box center [450, 214] width 900 height 428
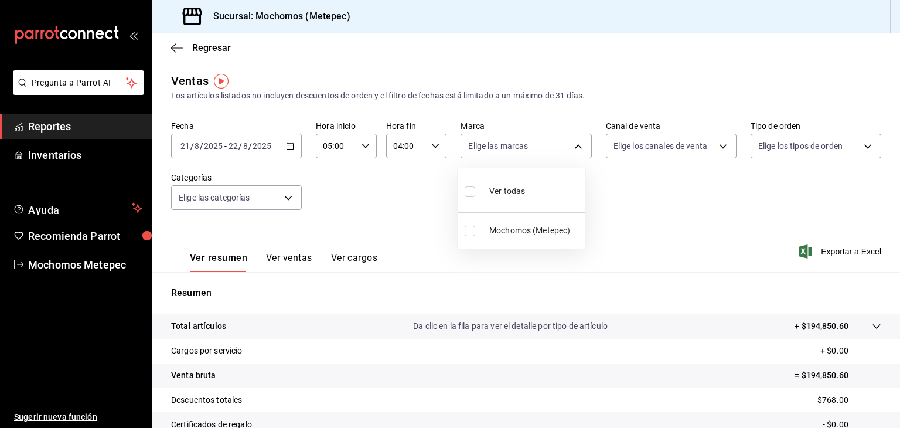
click at [468, 193] on input "checkbox" at bounding box center [470, 191] width 11 height 11
click at [665, 149] on div at bounding box center [450, 214] width 900 height 428
click at [665, 149] on body "Pregunta a Parrot AI Reportes Inventarios Ayuda Recomienda Parrot Mochomos Mete…" at bounding box center [450, 214] width 900 height 428
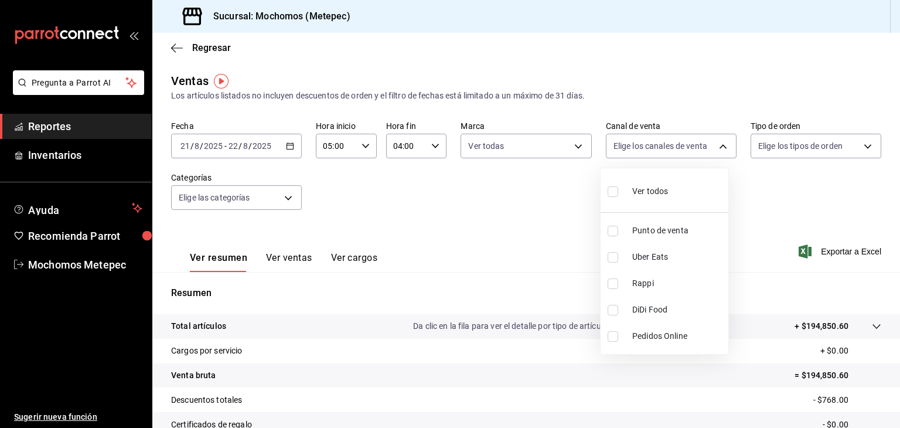
click at [611, 188] on input "checkbox" at bounding box center [612, 191] width 11 height 11
click at [794, 144] on div at bounding box center [450, 214] width 900 height 428
click at [794, 144] on body "Pregunta a Parrot AI Reportes Inventarios Ayuda Recomienda Parrot Mochomos Mete…" at bounding box center [450, 214] width 900 height 428
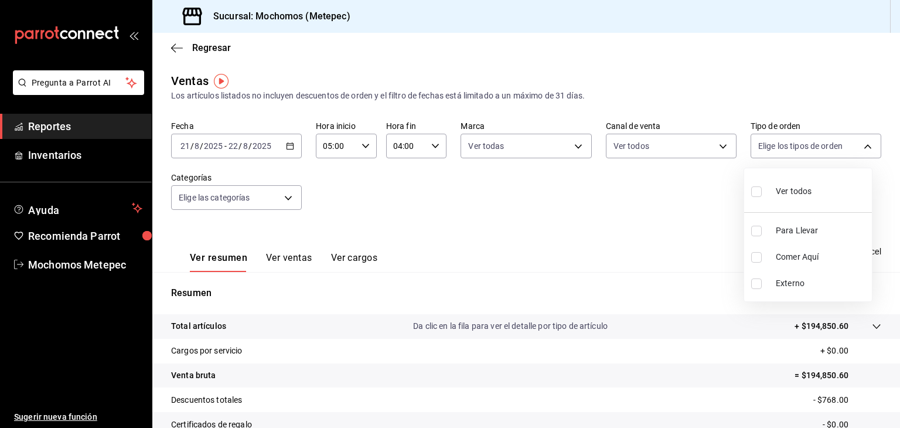
click at [754, 188] on input "checkbox" at bounding box center [756, 191] width 11 height 11
click at [389, 183] on div at bounding box center [450, 214] width 900 height 428
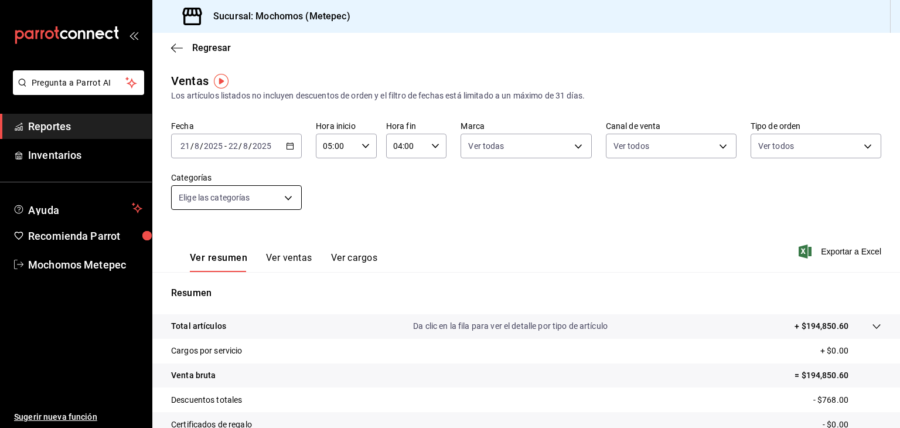
click at [283, 198] on body "Pregunta a Parrot AI Reportes Inventarios Ayuda Recomienda Parrot Mochomos Mete…" at bounding box center [450, 214] width 900 height 428
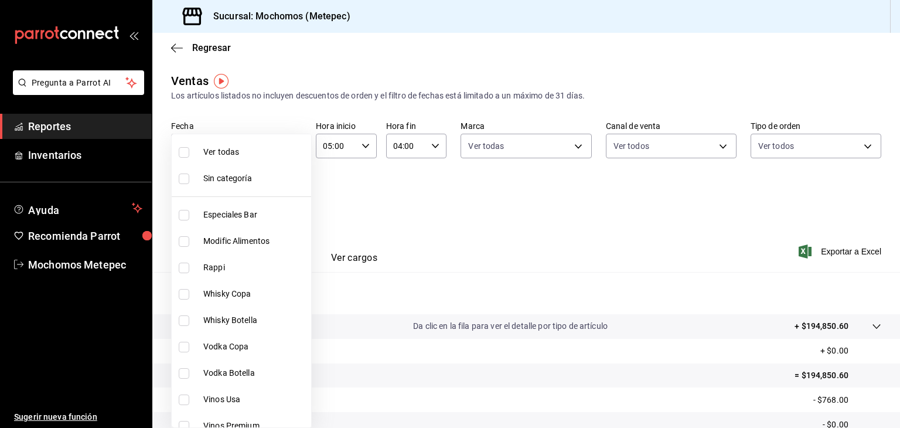
click at [186, 150] on input "checkbox" at bounding box center [184, 152] width 11 height 11
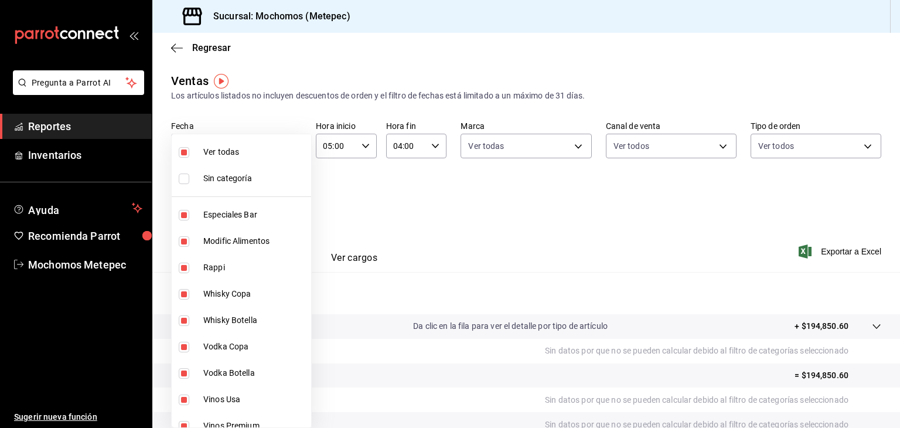
click at [552, 199] on div at bounding box center [450, 214] width 900 height 428
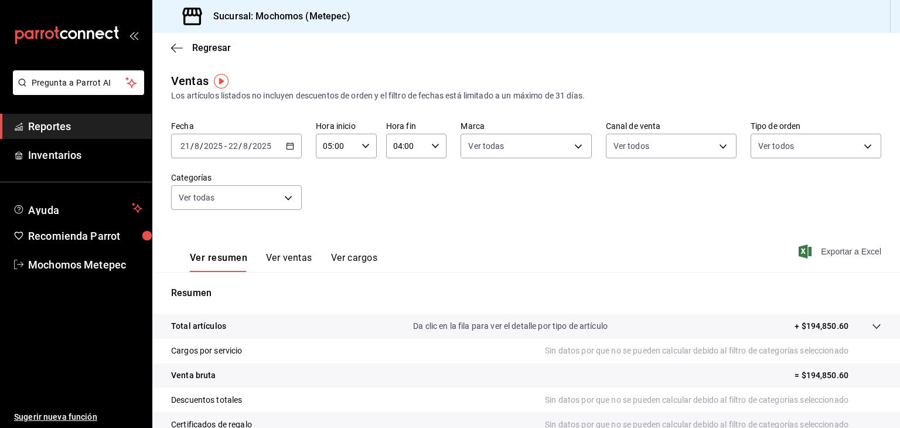
click at [818, 252] on span "Exportar a Excel" at bounding box center [841, 251] width 80 height 14
click at [98, 120] on span "Reportes" at bounding box center [85, 126] width 114 height 16
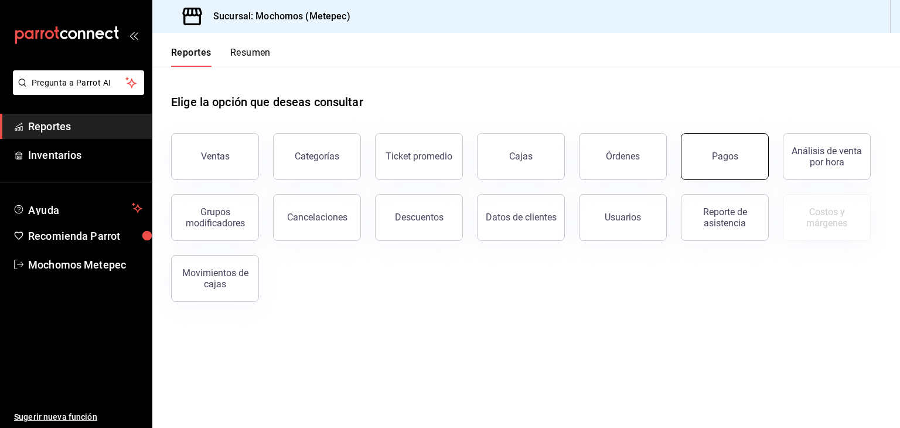
click at [745, 151] on button "Pagos" at bounding box center [725, 156] width 88 height 47
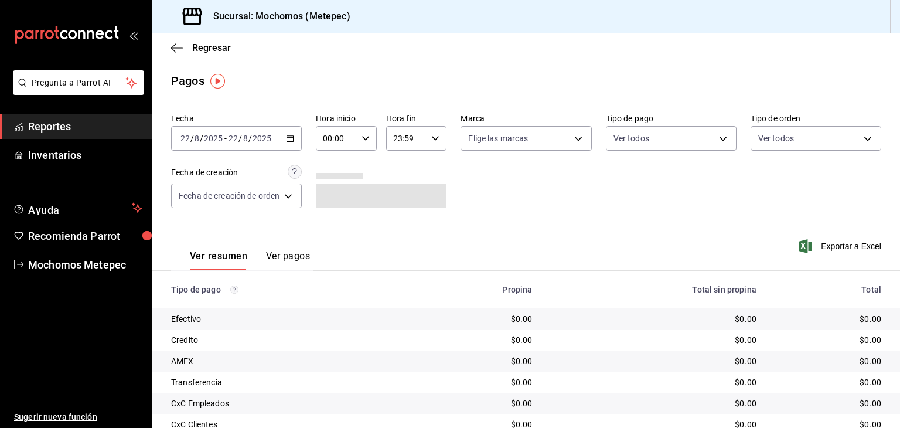
click at [293, 138] on icon "button" at bounding box center [290, 138] width 8 height 8
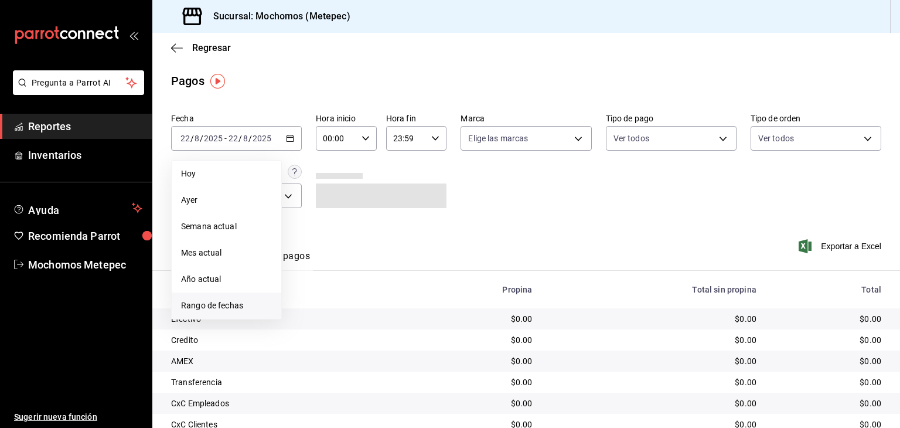
click at [216, 298] on li "Rango de fechas" at bounding box center [227, 305] width 110 height 26
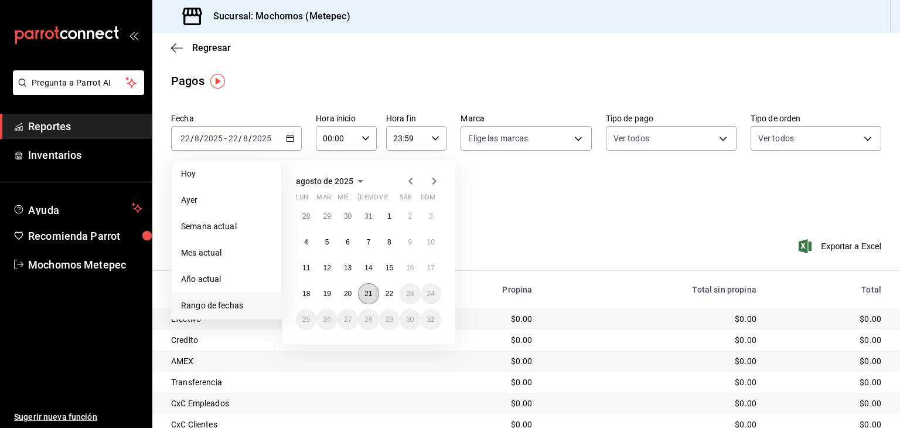
click at [367, 286] on button "21" at bounding box center [368, 293] width 21 height 21
click at [394, 298] on button "22" at bounding box center [389, 293] width 21 height 21
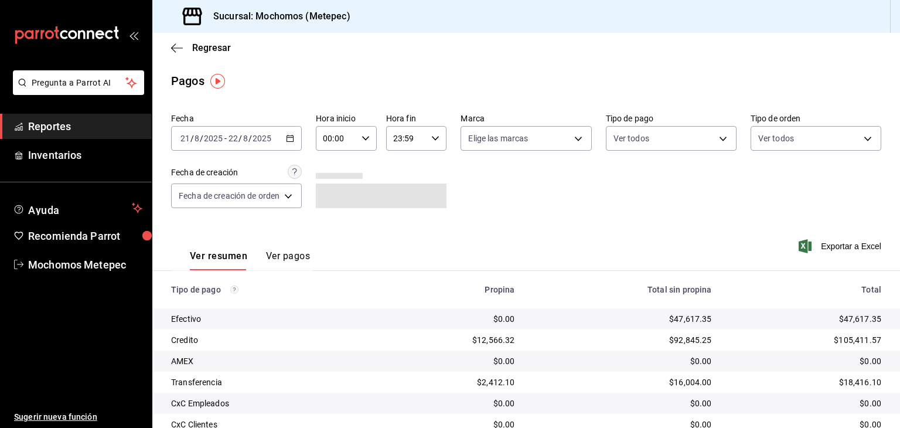
click at [363, 138] on \(Stroke\) "button" at bounding box center [365, 138] width 7 height 4
click at [336, 190] on span "05" at bounding box center [331, 187] width 11 height 9
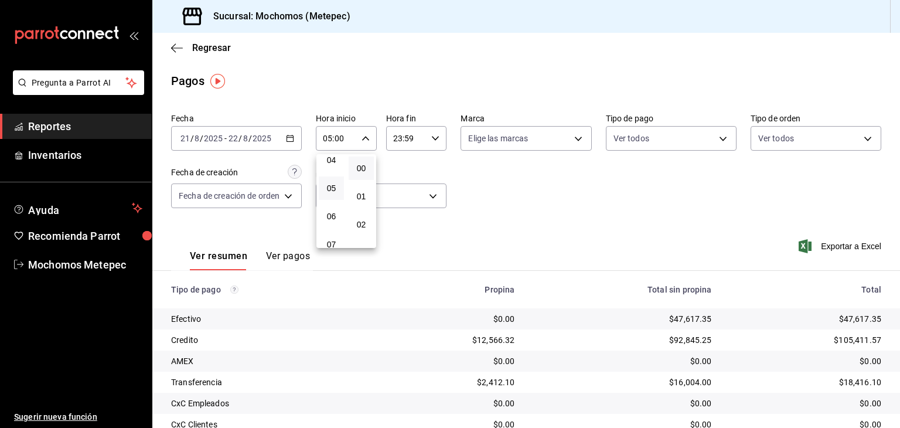
click at [442, 130] on div at bounding box center [450, 214] width 900 height 428
click at [414, 144] on input "23:59" at bounding box center [406, 138] width 41 height 23
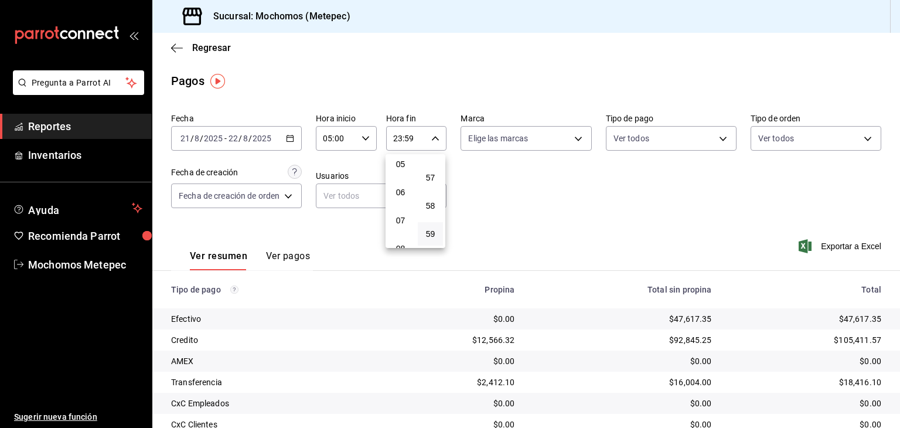
scroll to position [146, 0]
click at [405, 159] on button "05" at bounding box center [400, 162] width 25 height 23
click at [544, 141] on div at bounding box center [450, 214] width 900 height 428
click at [544, 141] on body "Pregunta a Parrot AI Reportes Inventarios Ayuda Recomienda Parrot Mochomos Mete…" at bounding box center [450, 214] width 900 height 428
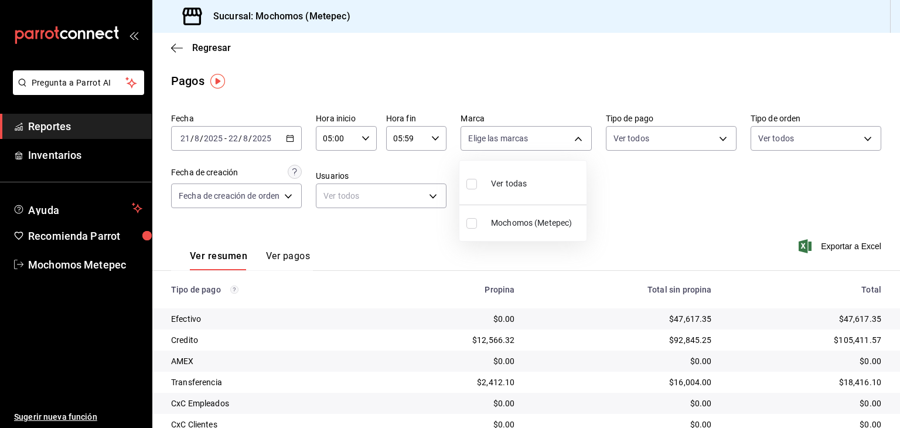
click at [471, 184] on input "checkbox" at bounding box center [471, 184] width 11 height 11
click at [654, 137] on div at bounding box center [450, 214] width 900 height 428
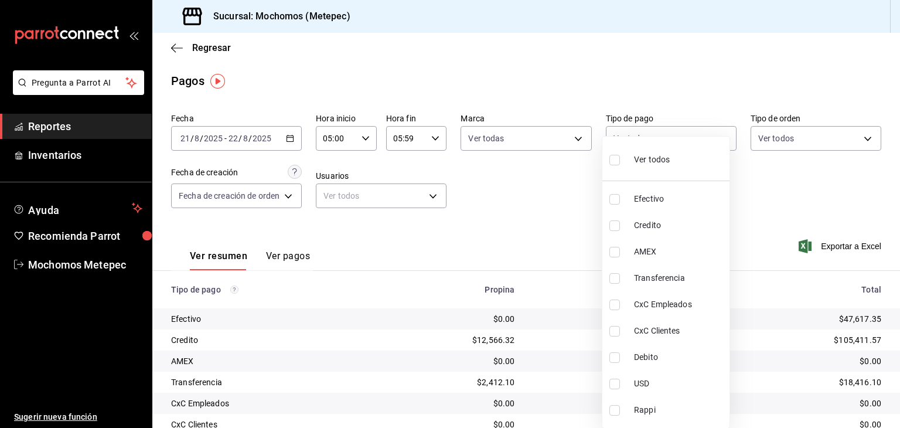
click at [654, 137] on body "Pregunta a Parrot AI Reportes Inventarios Ayuda Recomienda Parrot Mochomos Mete…" at bounding box center [450, 214] width 900 height 428
click at [618, 164] on input "checkbox" at bounding box center [614, 160] width 11 height 11
click at [799, 129] on div at bounding box center [450, 214] width 900 height 428
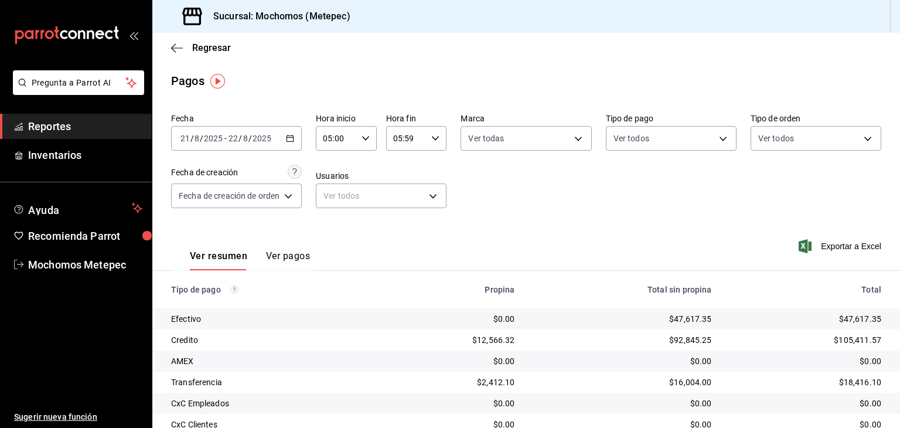
click at [799, 129] on body "Pregunta a Parrot AI Reportes Inventarios Ayuda Recomienda Parrot Mochomos Mete…" at bounding box center [450, 214] width 900 height 428
click at [757, 180] on input "checkbox" at bounding box center [757, 184] width 11 height 11
click at [204, 193] on div at bounding box center [450, 214] width 900 height 428
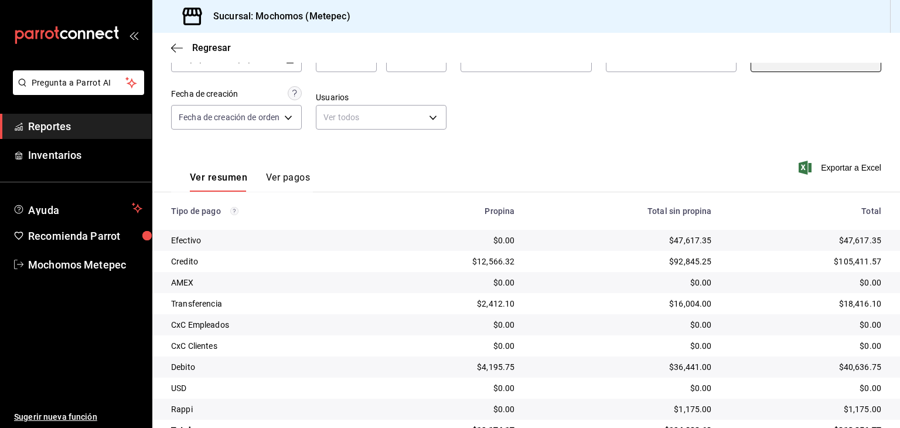
scroll to position [111, 0]
